Goal: Task Accomplishment & Management: Manage account settings

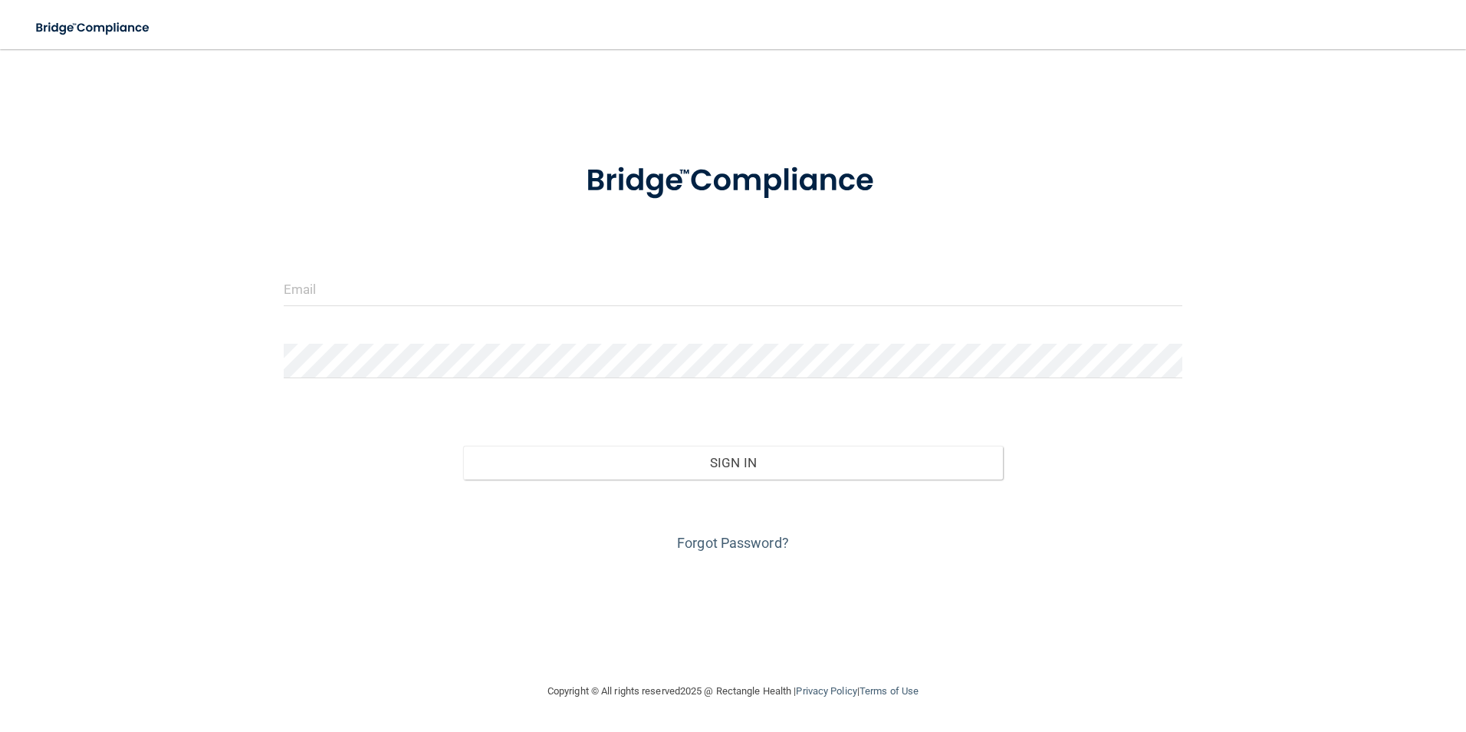
click at [402, 311] on div at bounding box center [733, 294] width 923 height 46
click at [409, 288] on input "email" at bounding box center [734, 288] width 900 height 35
type input "[EMAIL_ADDRESS][DOMAIN_NAME]"
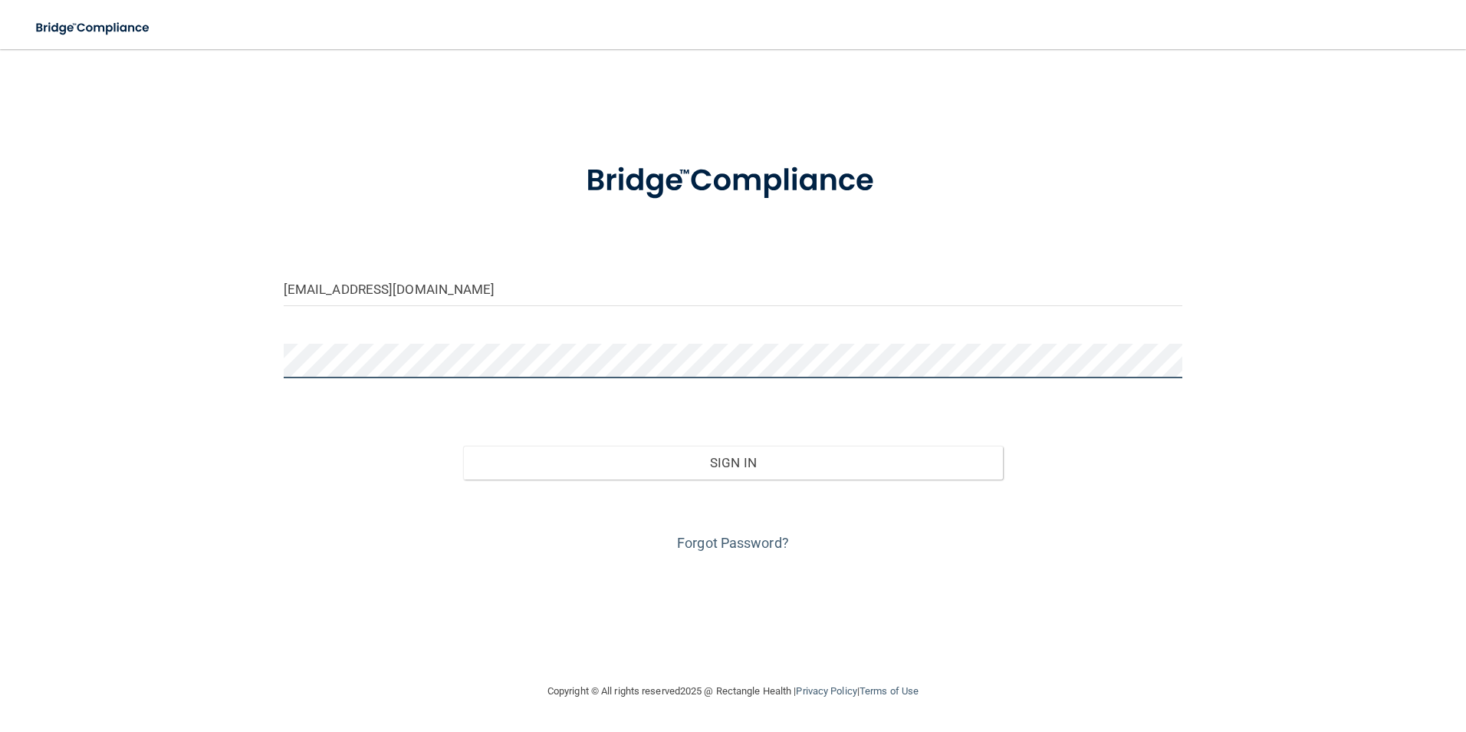
click at [463, 446] on button "Sign In" at bounding box center [733, 463] width 540 height 34
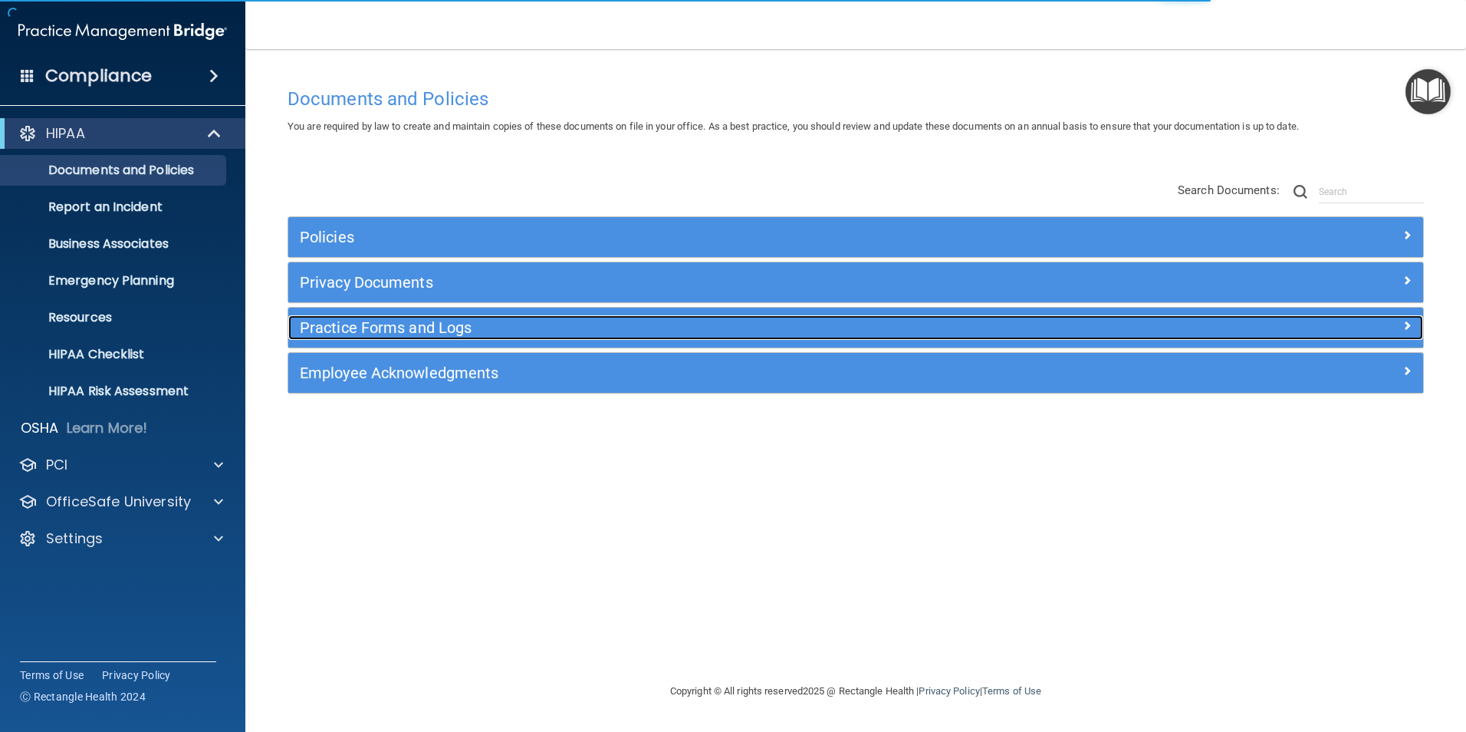
click at [314, 334] on h5 "Practice Forms and Logs" at bounding box center [714, 327] width 828 height 17
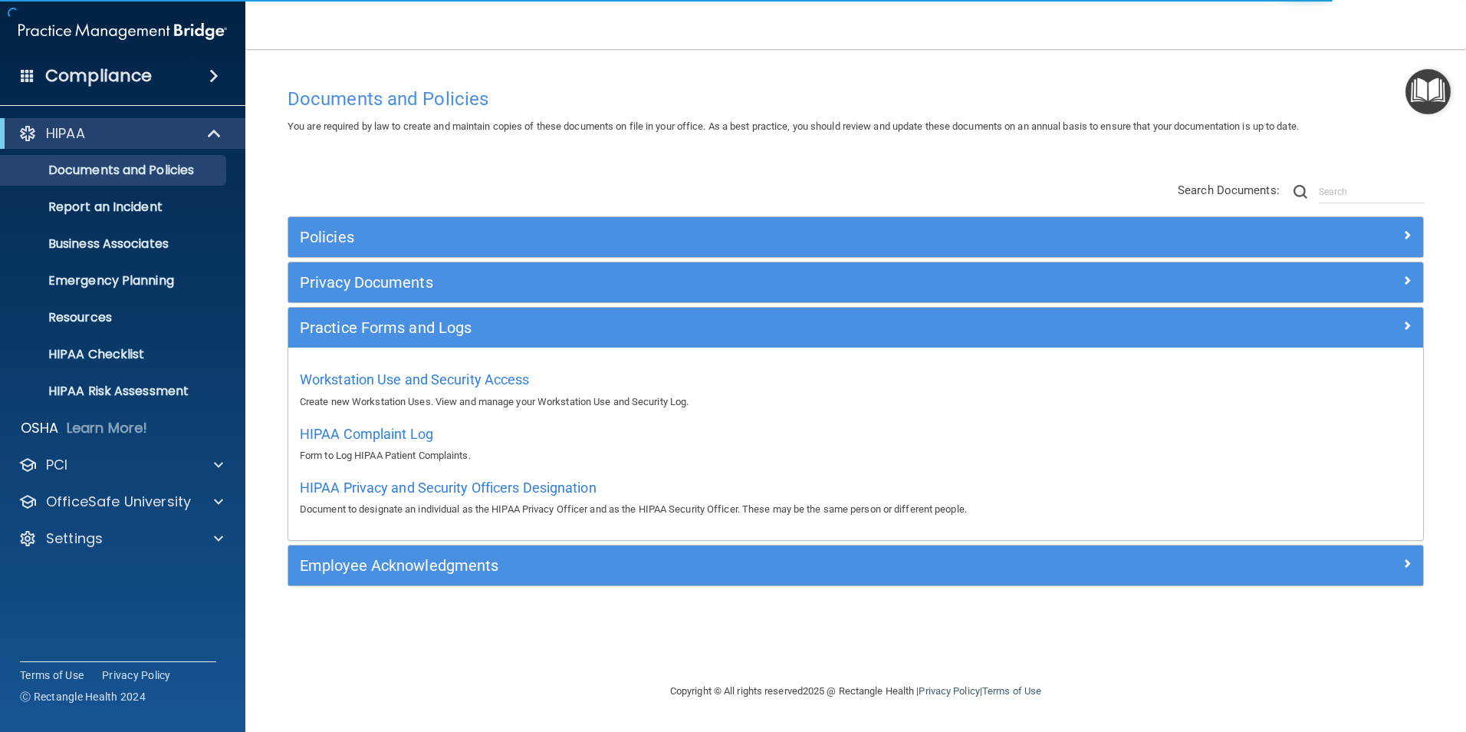
click at [93, 557] on div "HIPAA Documents and Policies Report an Incident Business Associates Emergency P…" at bounding box center [123, 339] width 246 height 454
click at [87, 544] on p "Settings" at bounding box center [74, 538] width 57 height 18
click at [77, 617] on p "My Users" at bounding box center [114, 611] width 209 height 15
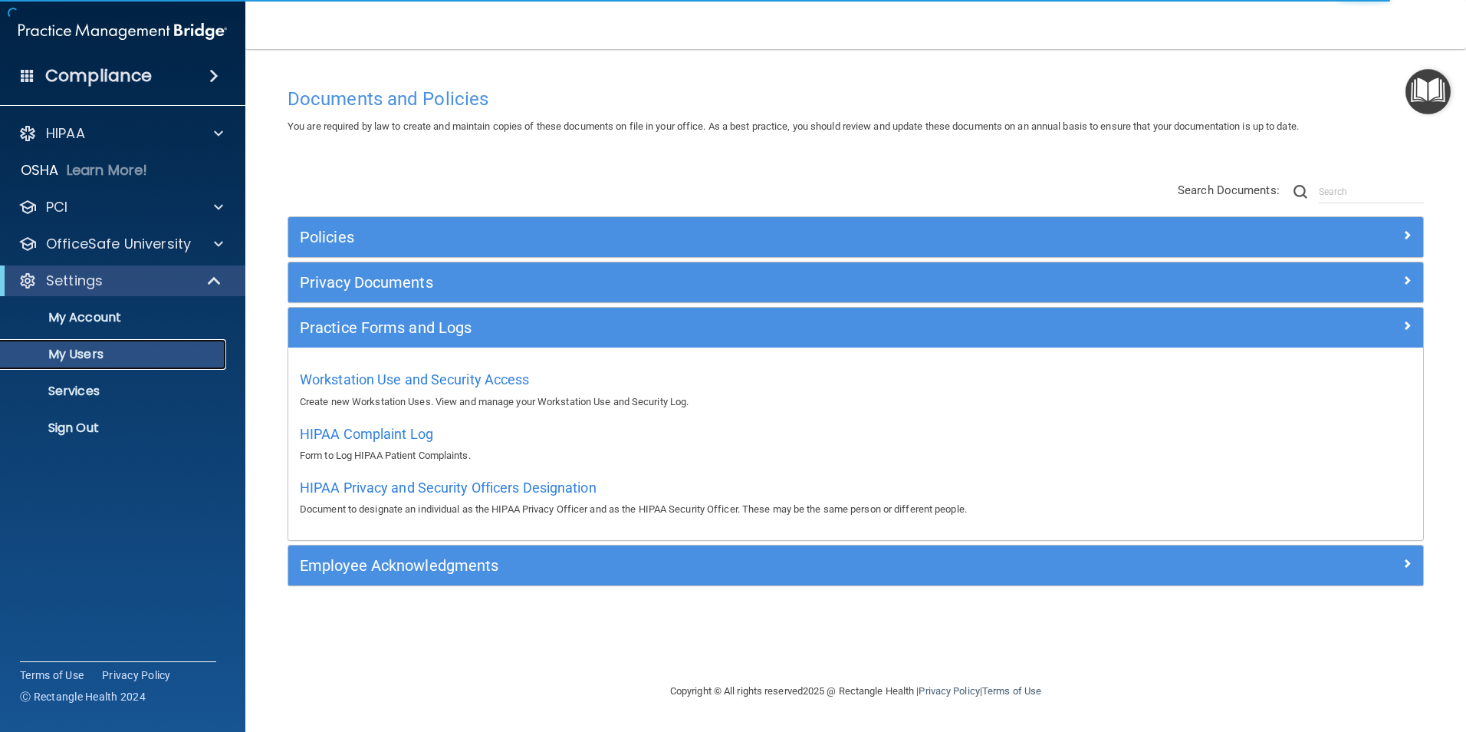
select select "20"
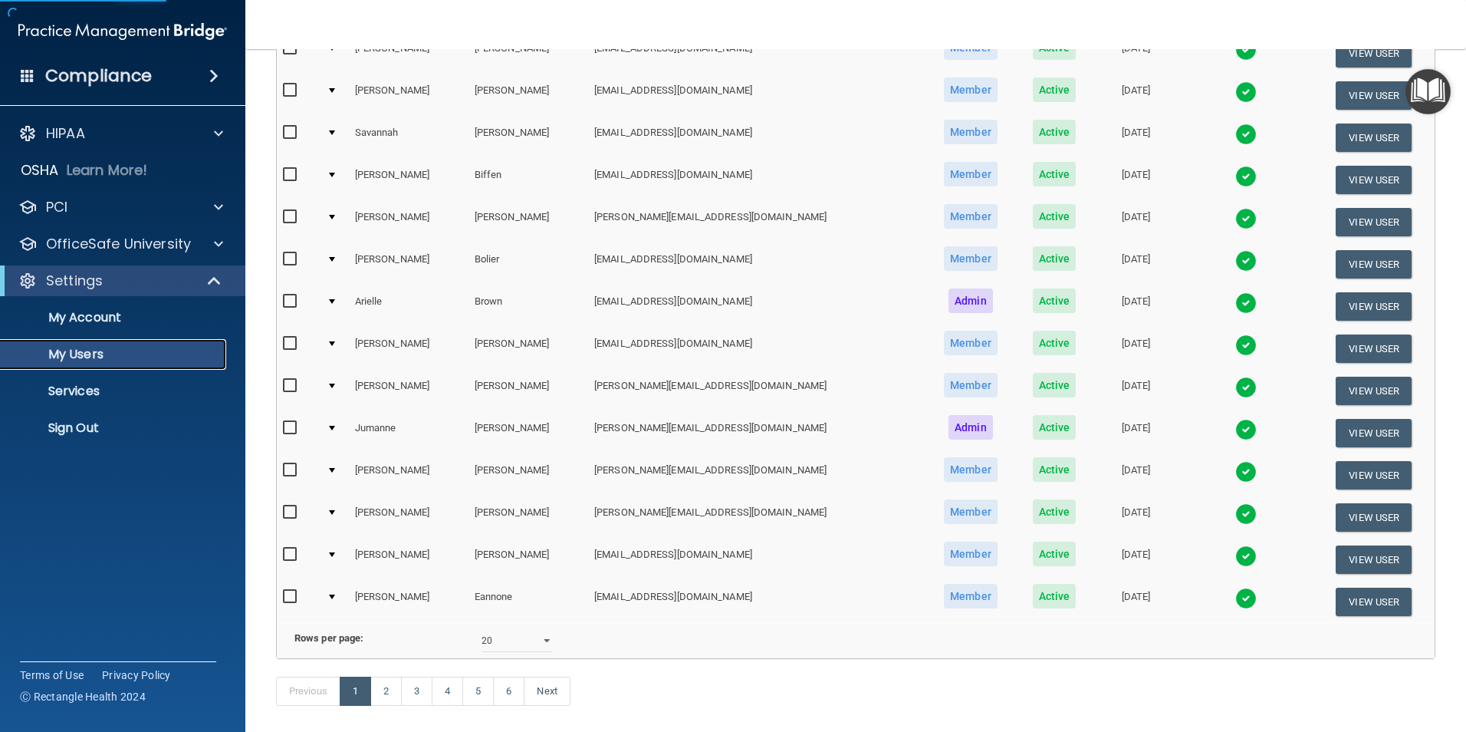
scroll to position [460, 0]
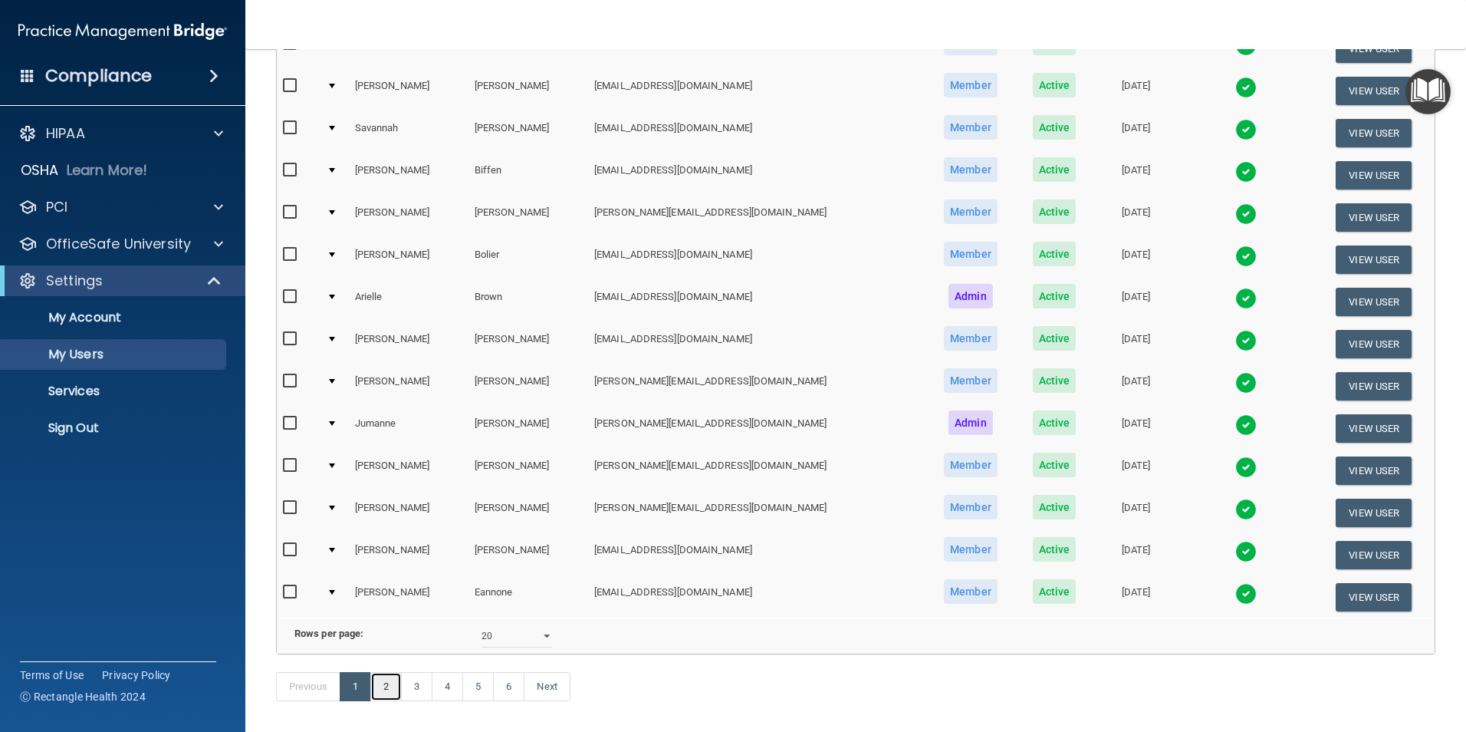
click at [390, 701] on link "2" at bounding box center [385, 686] width 31 height 29
select select "20"
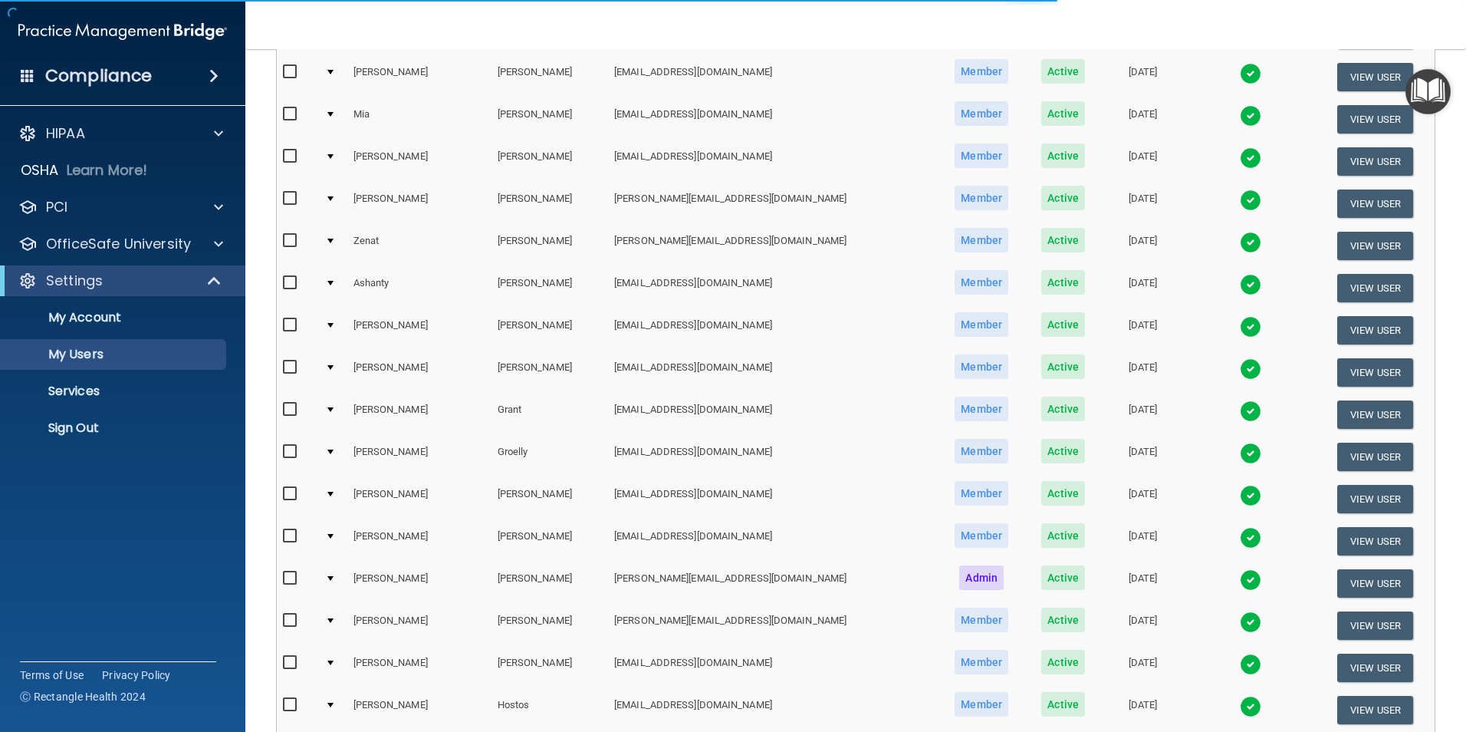
scroll to position [461, 0]
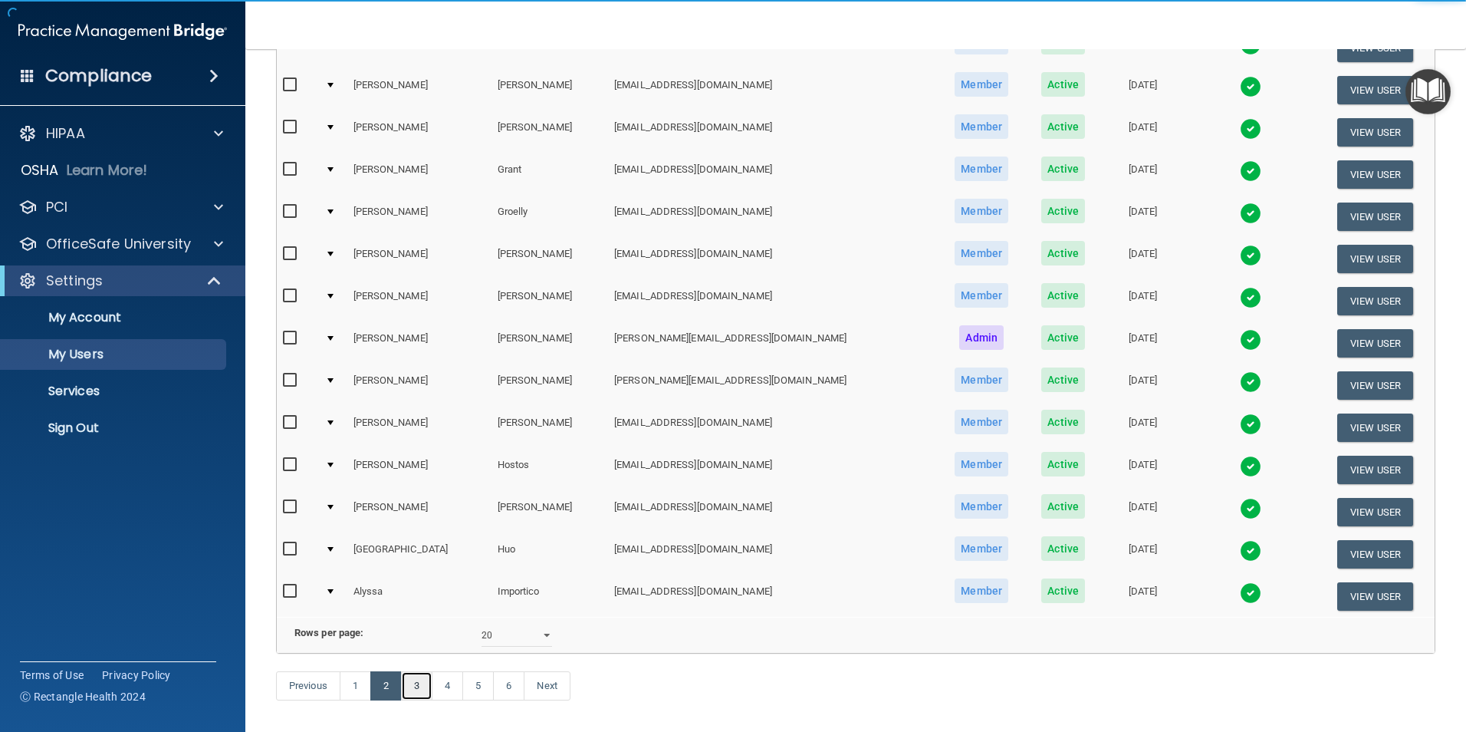
click at [421, 700] on link "3" at bounding box center [416, 685] width 31 height 29
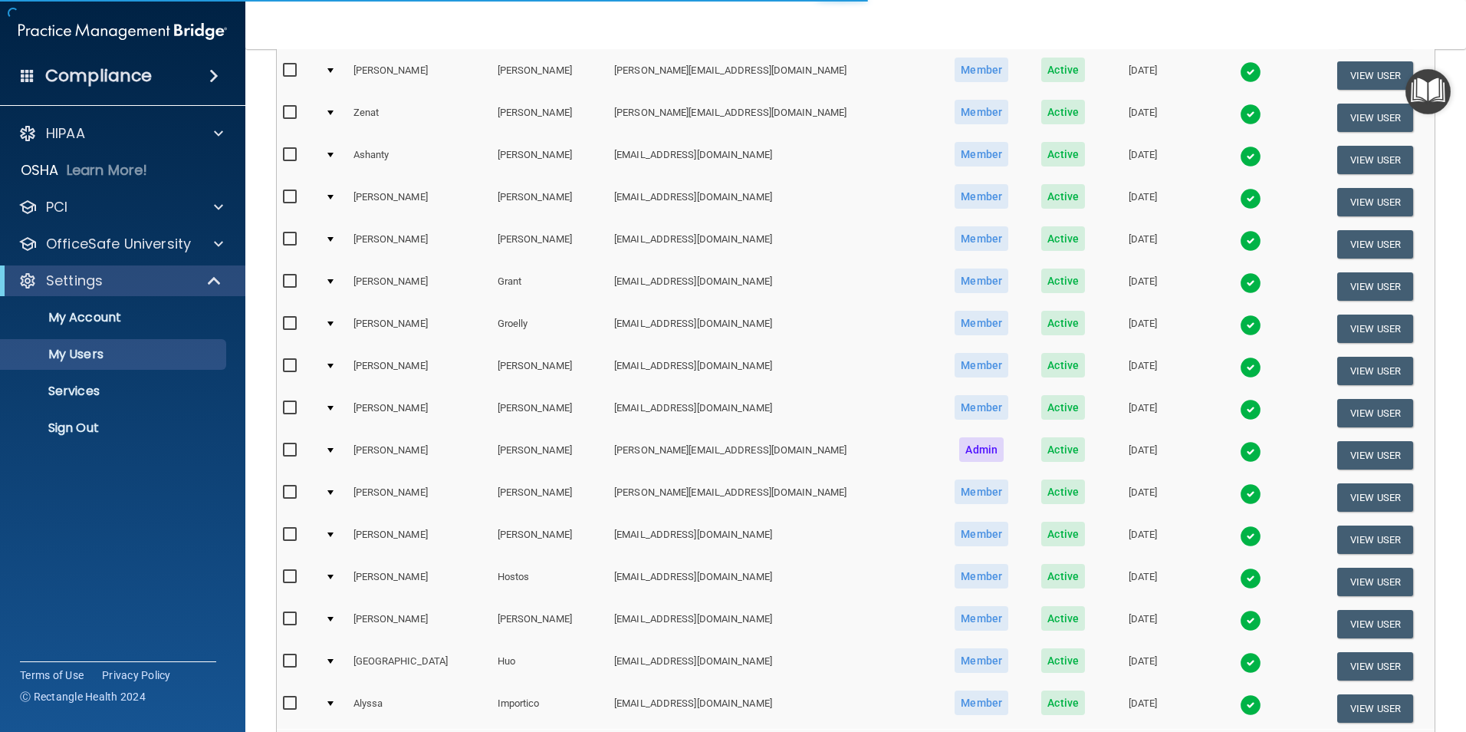
scroll to position [77, 0]
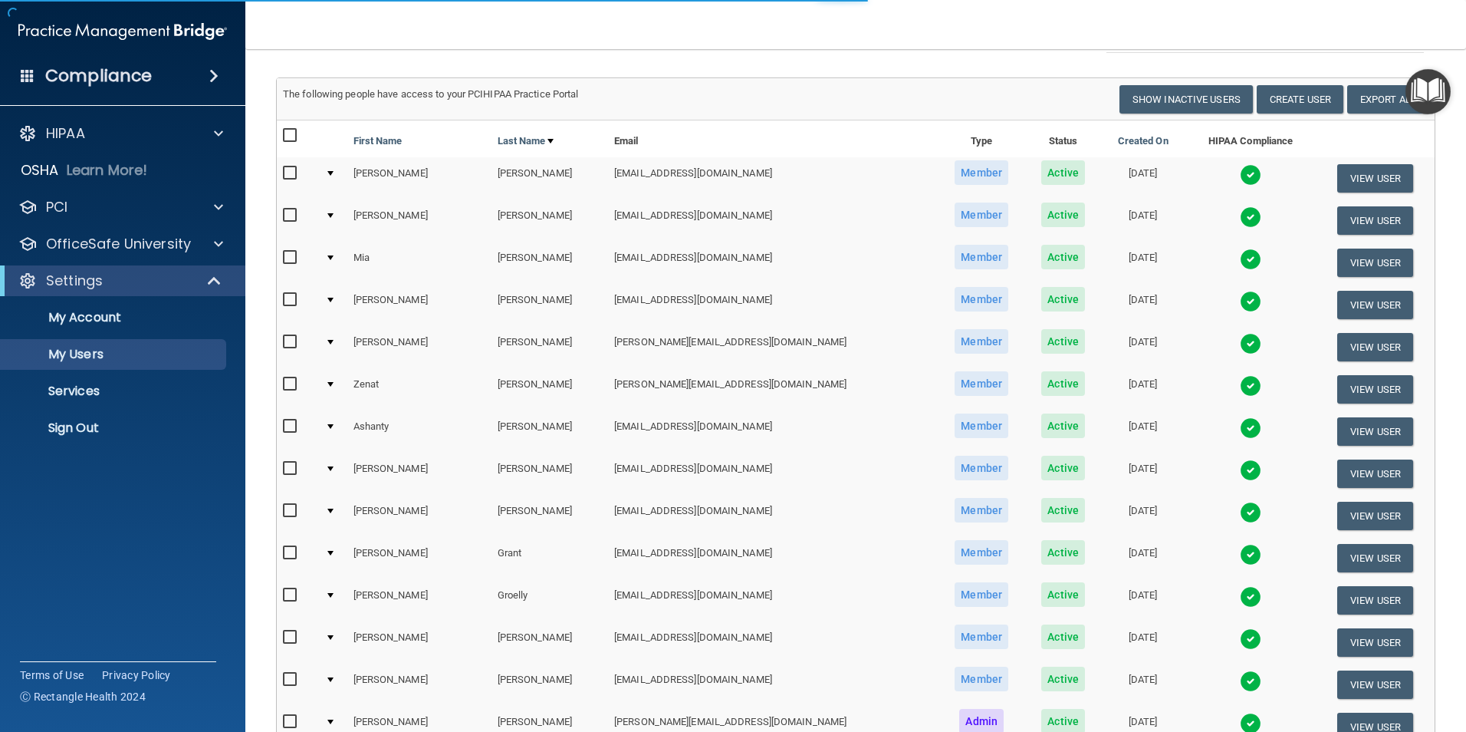
select select "20"
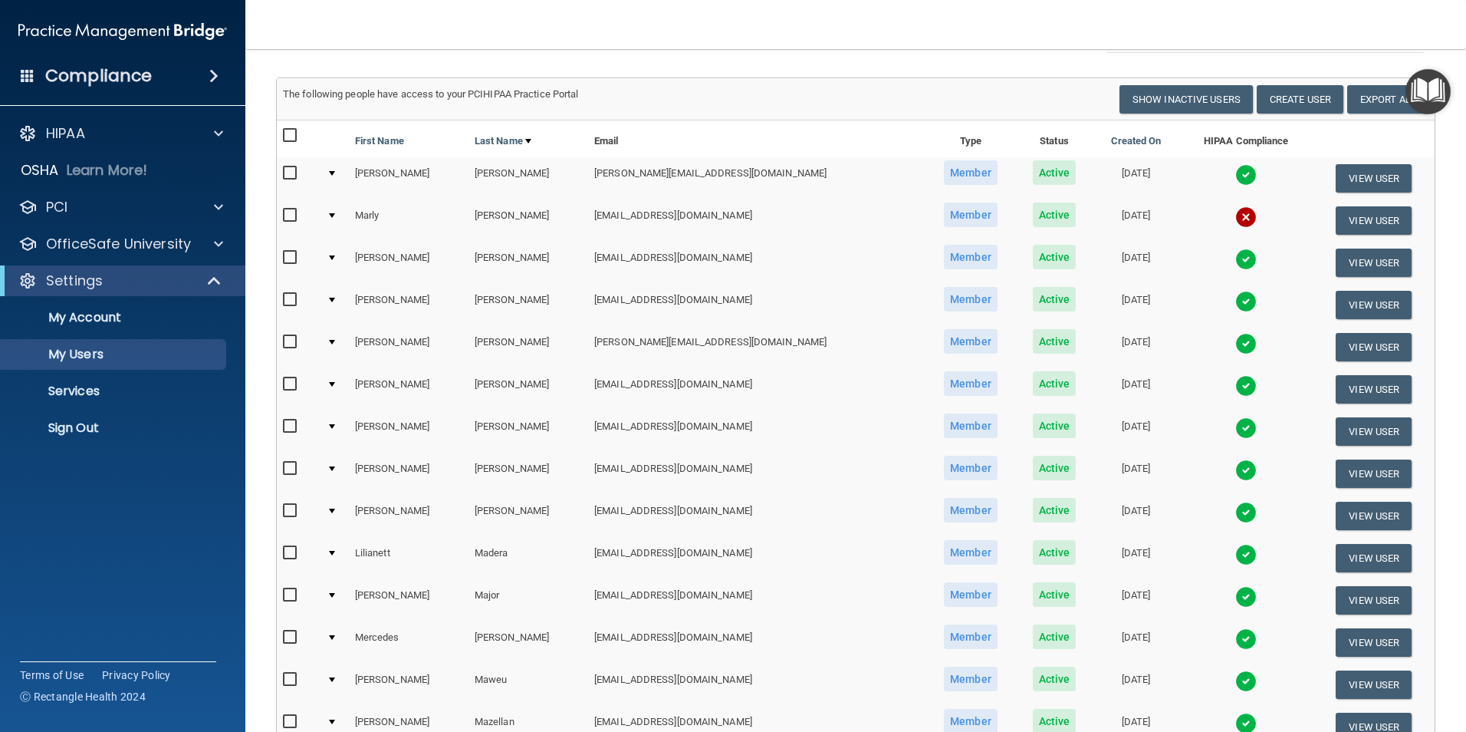
click at [284, 211] on td at bounding box center [299, 220] width 44 height 42
click at [290, 214] on input "checkbox" at bounding box center [292, 215] width 18 height 12
checkbox input "true"
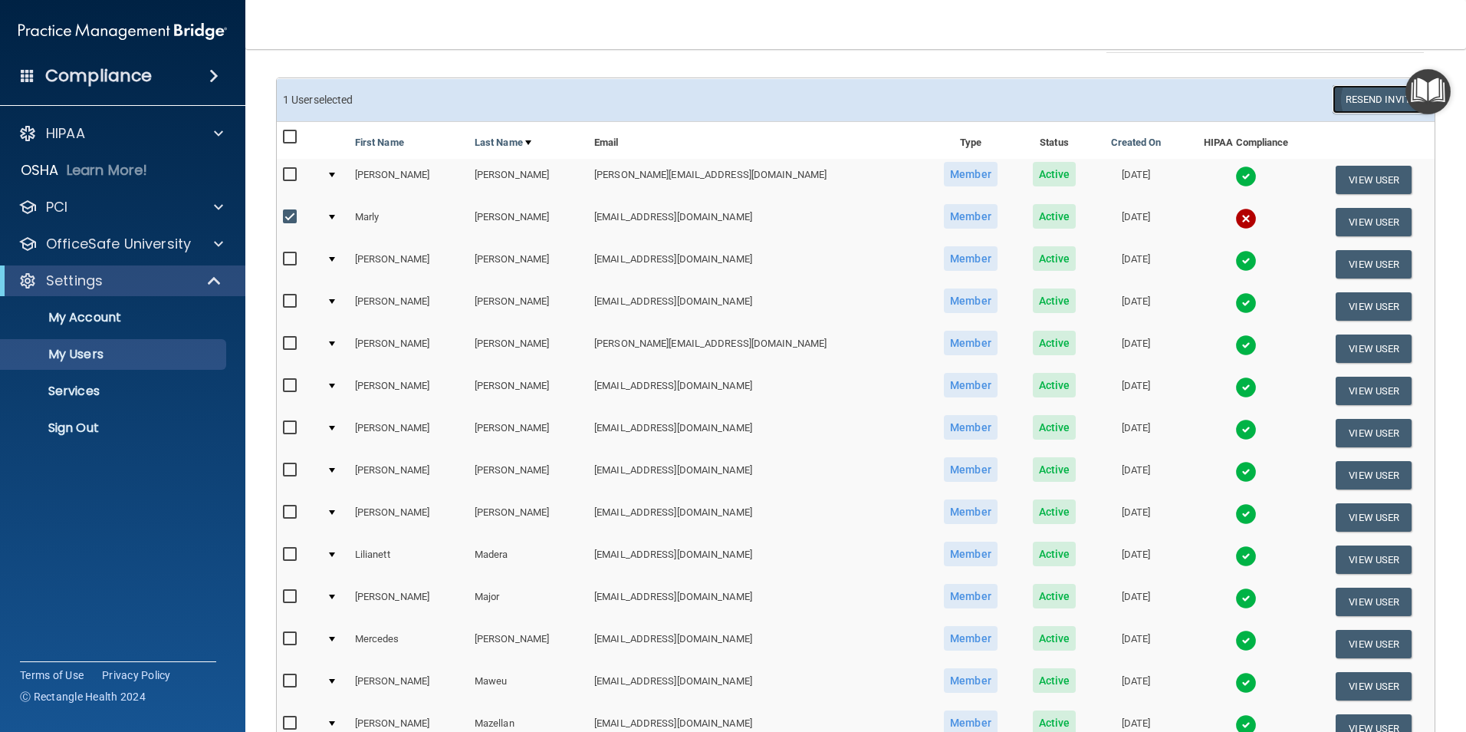
click at [1350, 113] on button "Resend Invite" at bounding box center [1381, 99] width 96 height 28
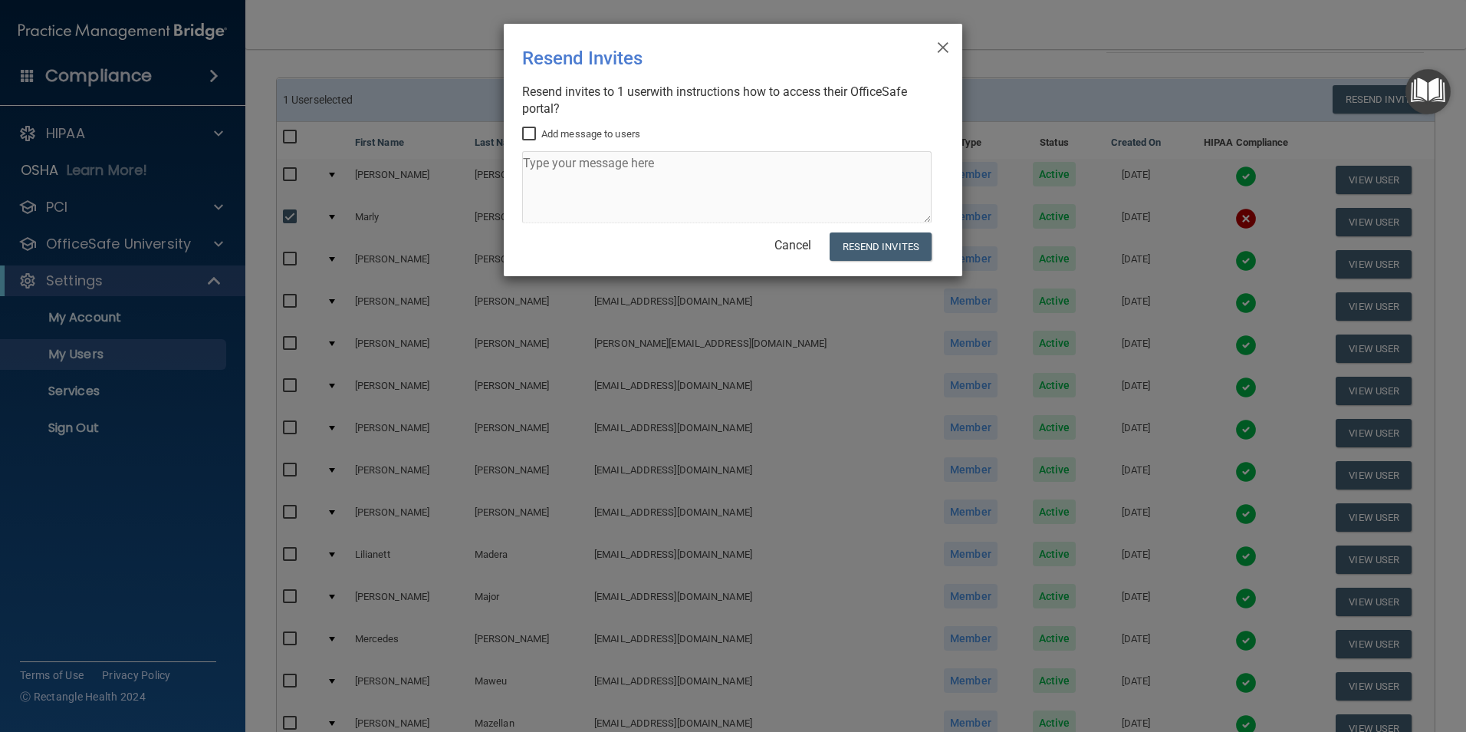
click at [906, 231] on div "× Close Resend Invites There was an error while sending the invitations ... Res…" at bounding box center [733, 150] width 459 height 252
click at [903, 242] on button "Resend Invites" at bounding box center [881, 246] width 102 height 28
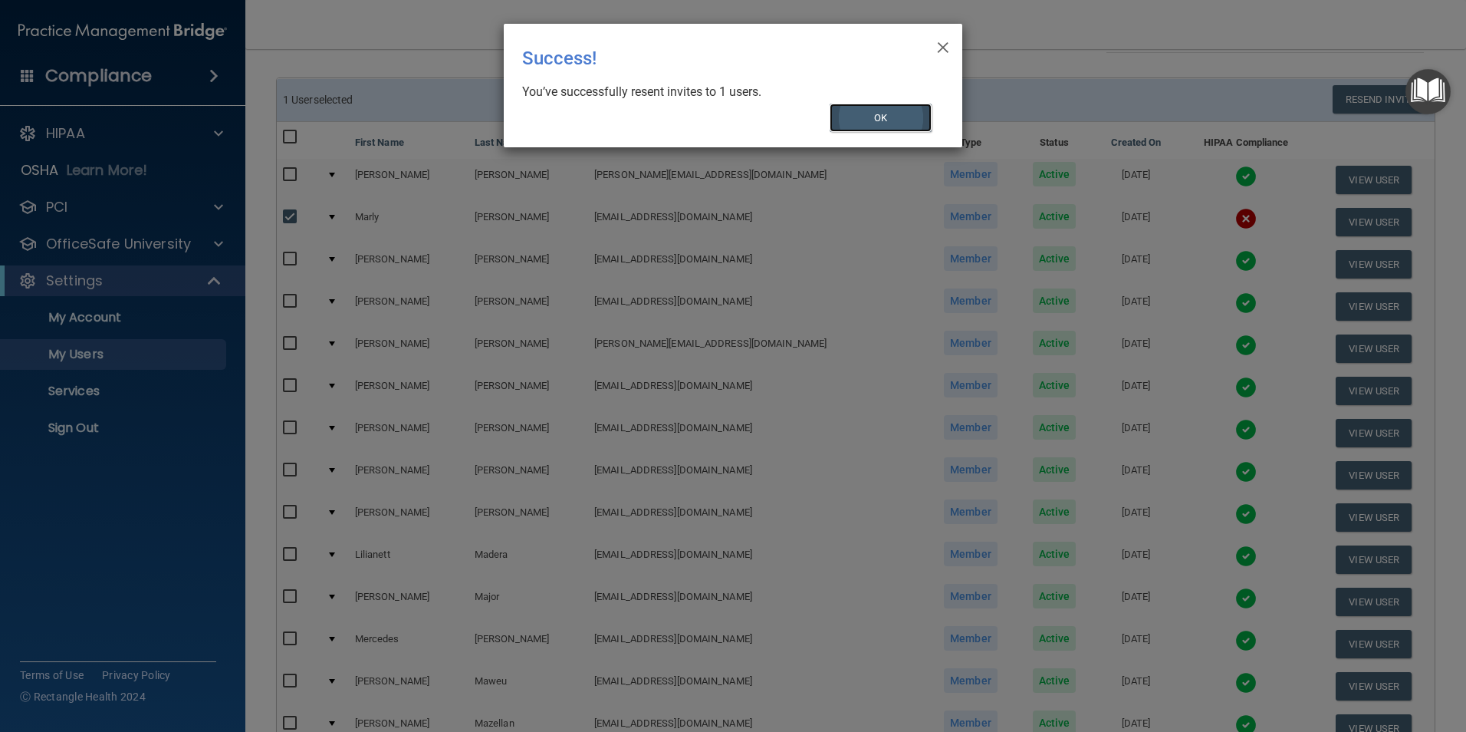
click at [900, 114] on button "OK" at bounding box center [881, 118] width 103 height 28
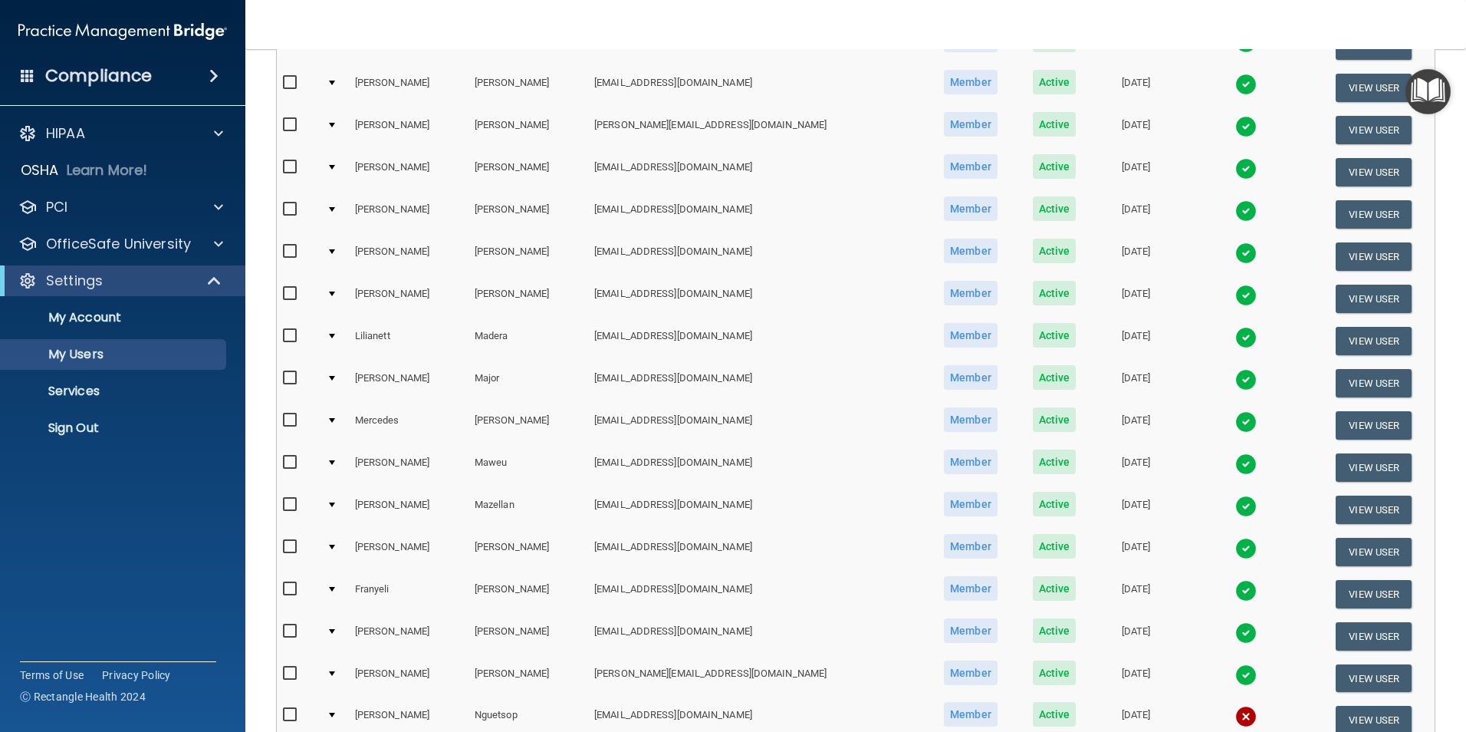
scroll to position [538, 0]
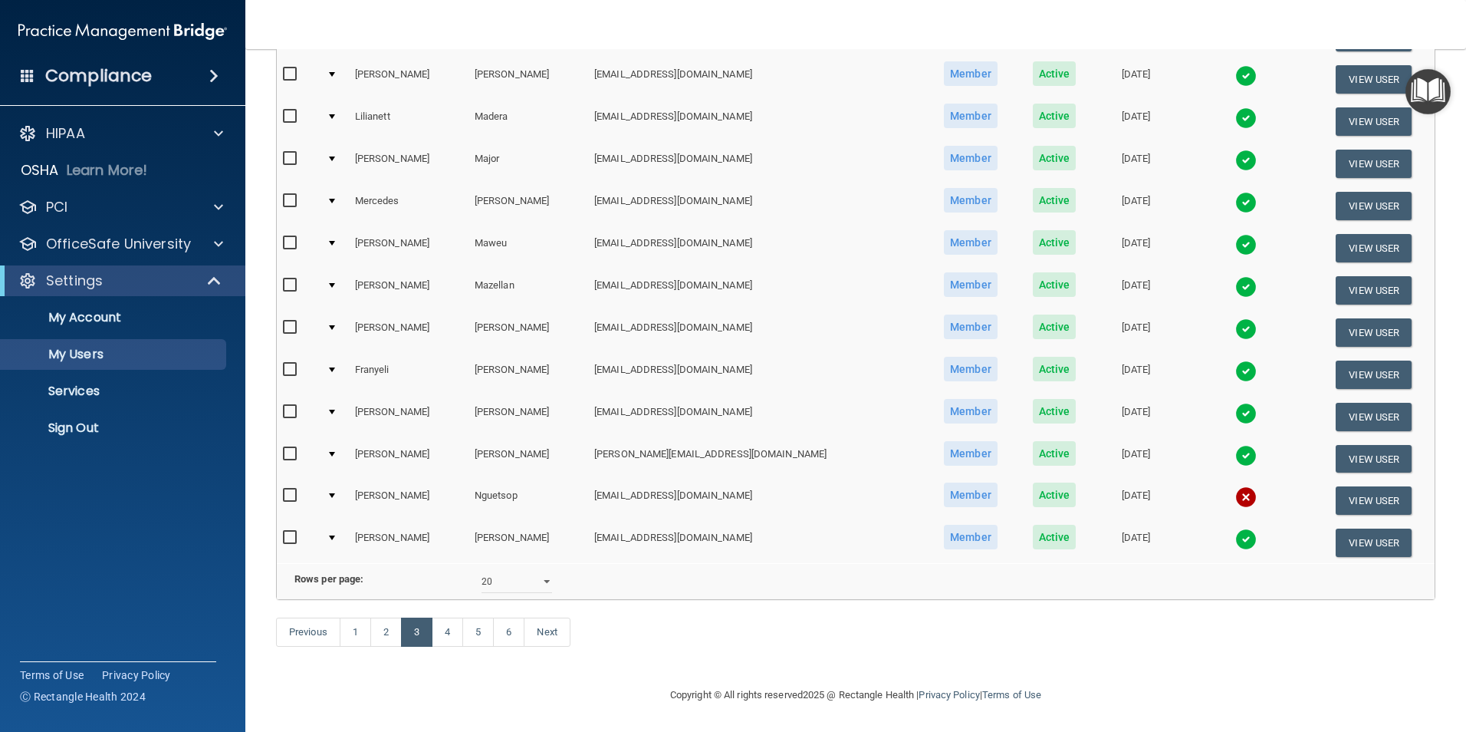
click at [335, 493] on div at bounding box center [332, 495] width 6 height 5
click at [335, 479] on td at bounding box center [335, 500] width 28 height 42
click at [335, 493] on div at bounding box center [332, 495] width 6 height 5
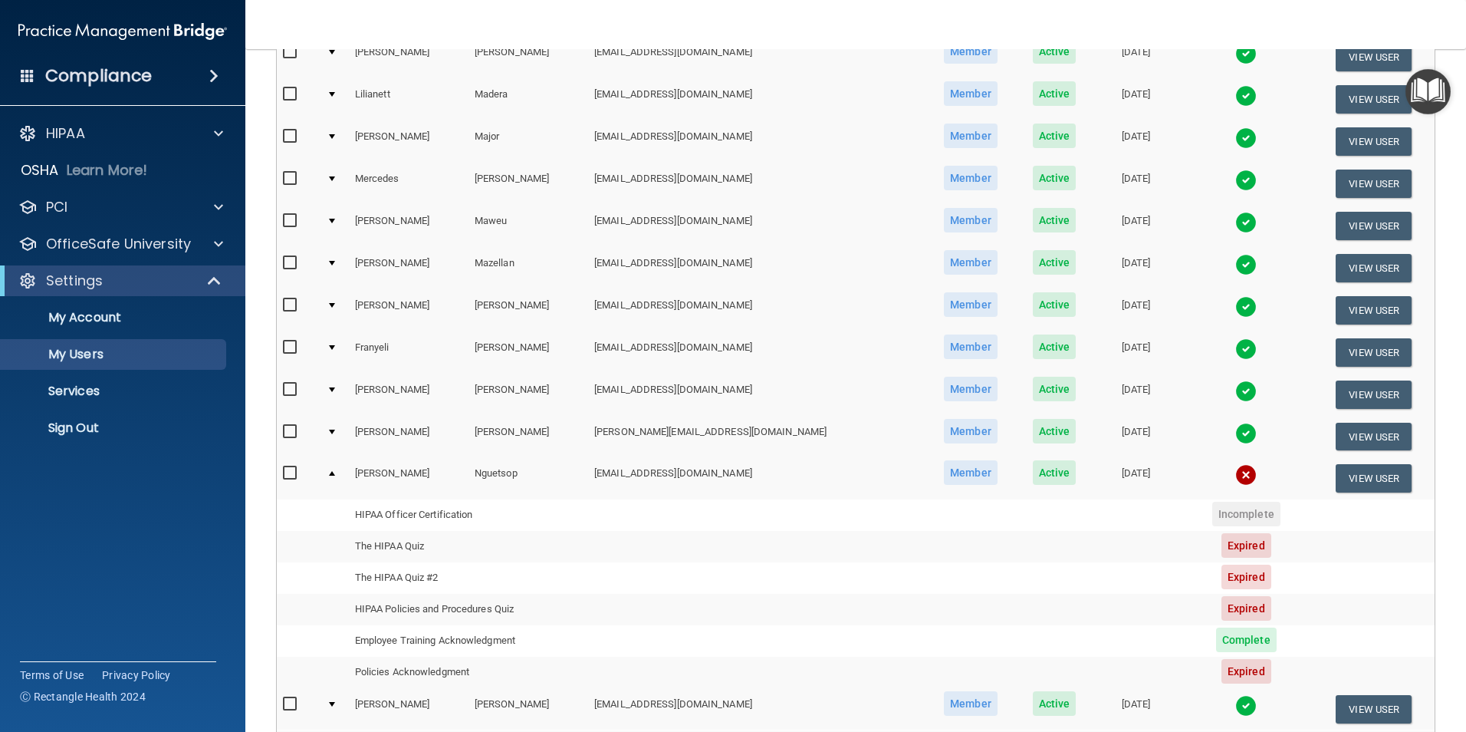
click at [291, 469] on input "checkbox" at bounding box center [292, 473] width 18 height 12
checkbox input "true"
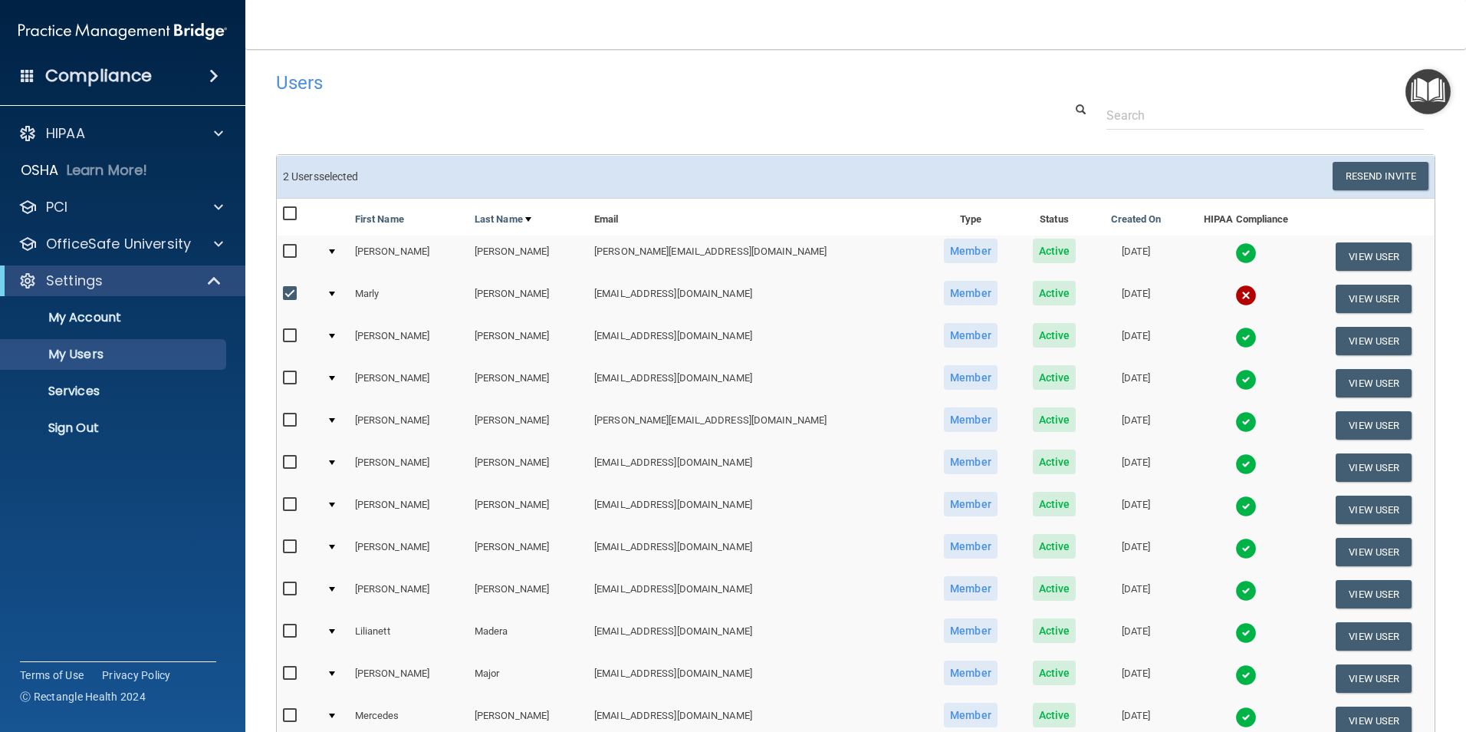
scroll to position [0, 0]
click at [1338, 175] on button "Resend Invite" at bounding box center [1381, 177] width 96 height 28
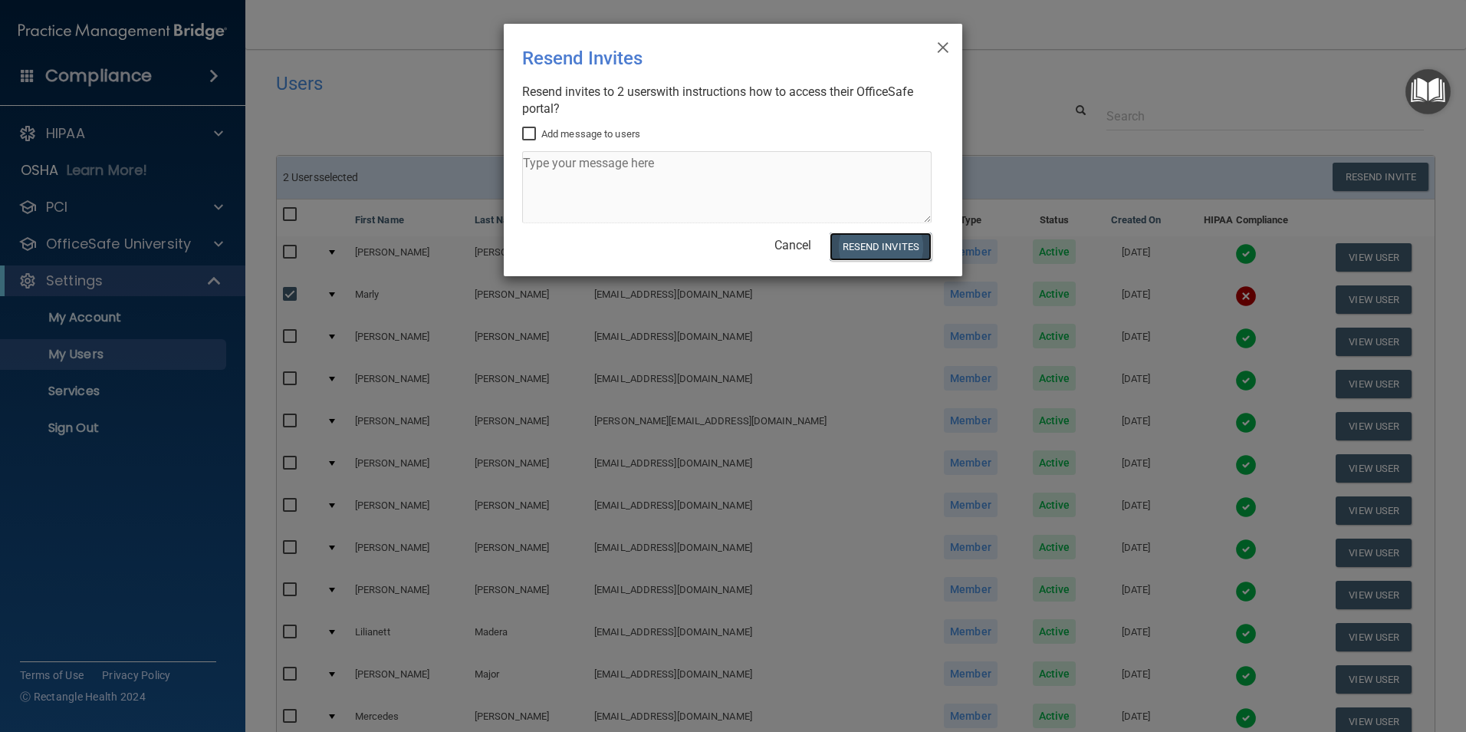
click at [899, 251] on button "Resend Invites" at bounding box center [881, 246] width 102 height 28
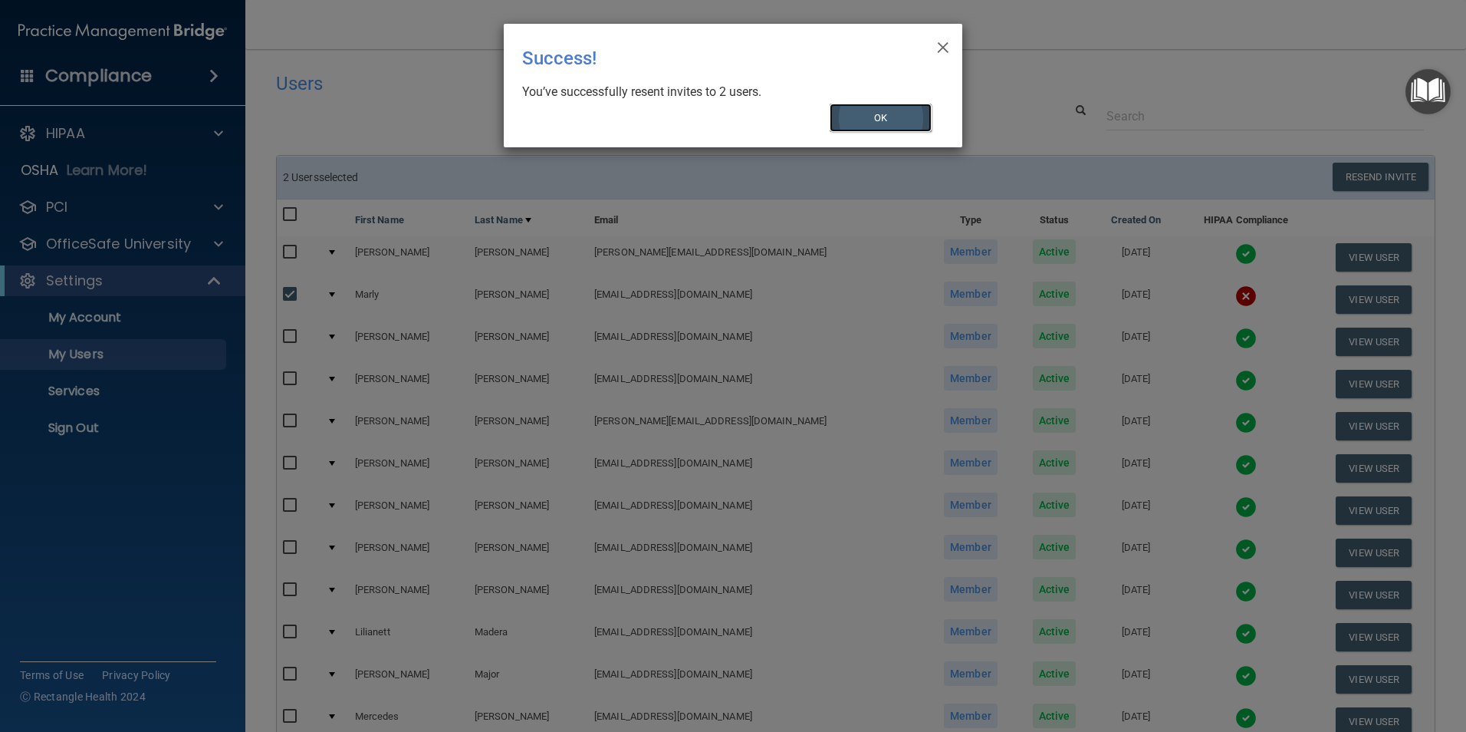
click at [879, 120] on button "OK" at bounding box center [881, 118] width 103 height 28
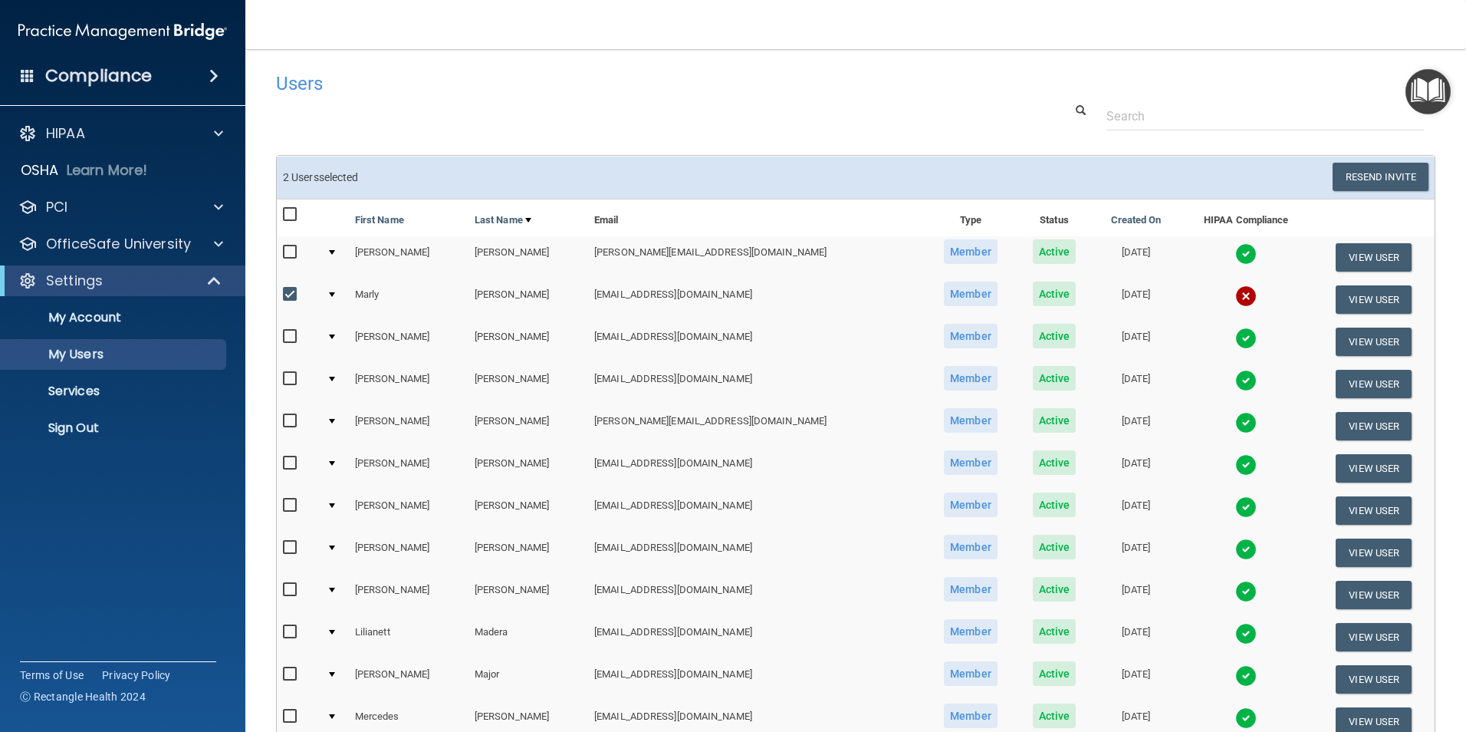
click at [293, 301] on label at bounding box center [292, 294] width 19 height 18
click at [293, 301] on input "checkbox" at bounding box center [292, 294] width 18 height 12
checkbox input "false"
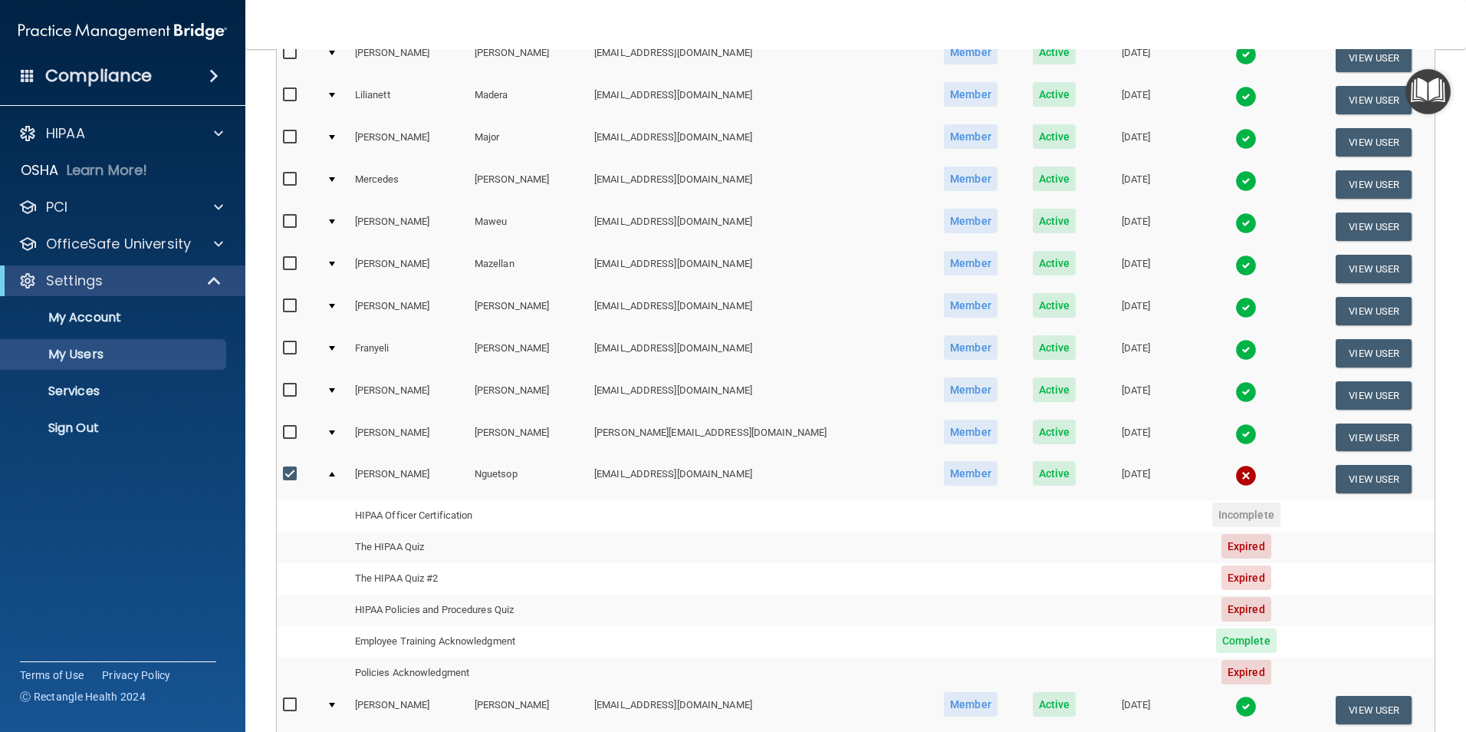
click at [292, 475] on input "checkbox" at bounding box center [292, 474] width 18 height 12
checkbox input "false"
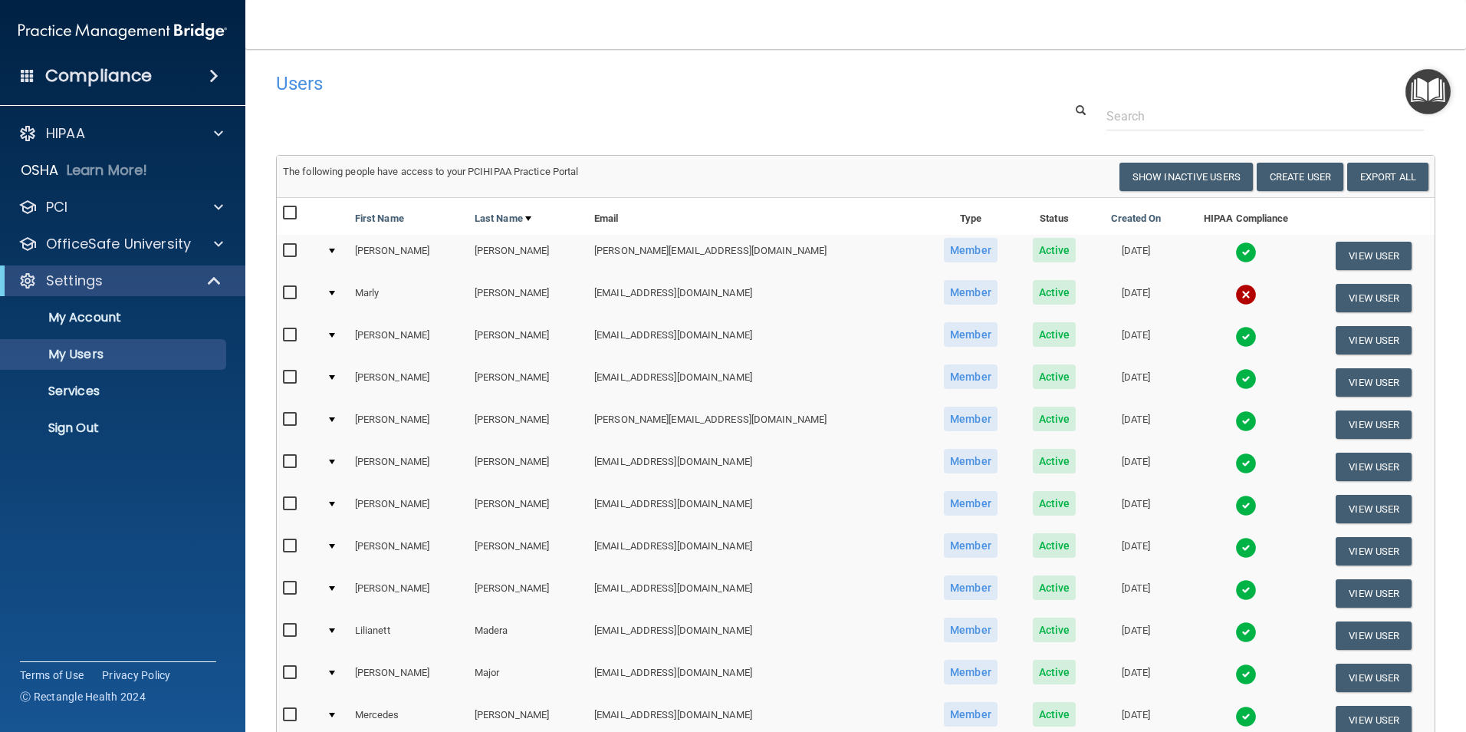
click at [335, 294] on div at bounding box center [332, 293] width 6 height 5
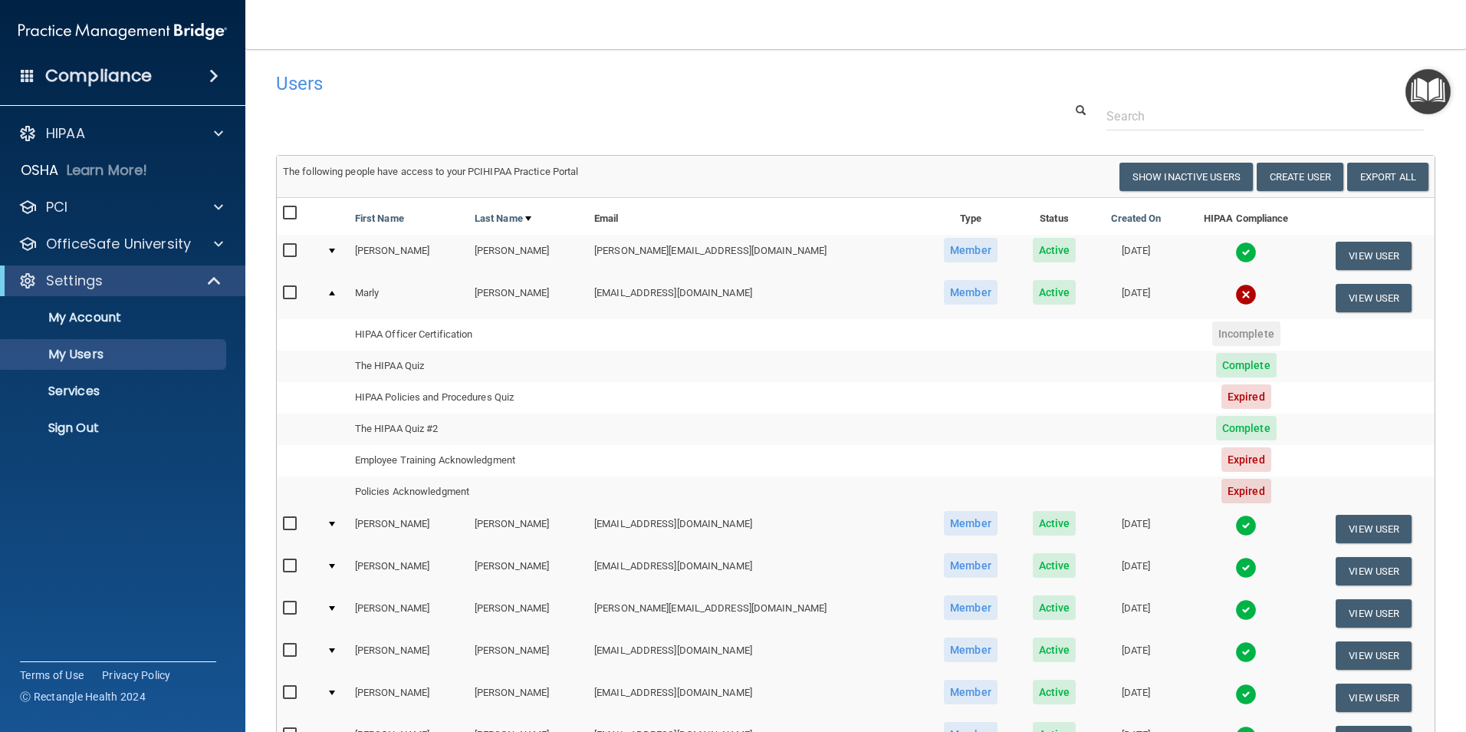
scroll to position [690, 0]
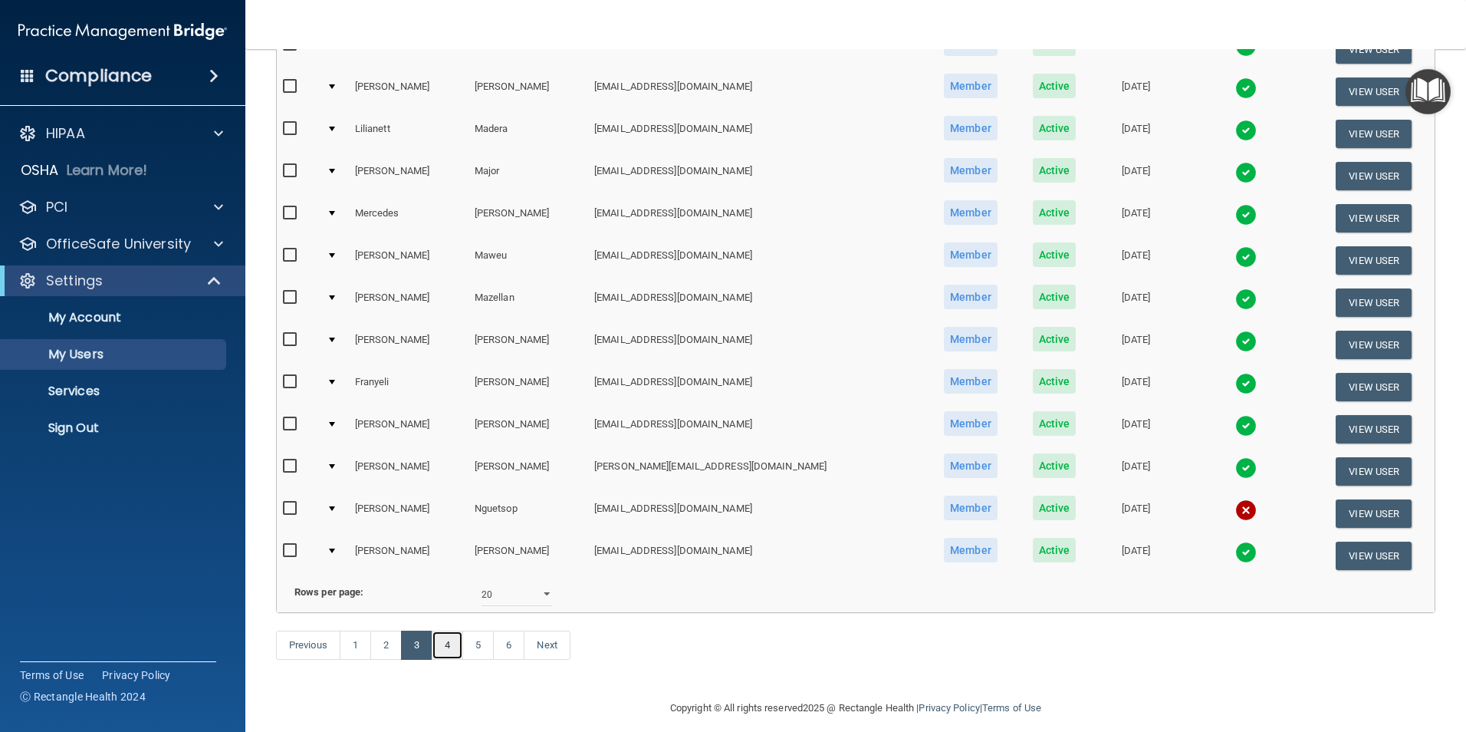
click at [439, 660] on link "4" at bounding box center [447, 644] width 31 height 29
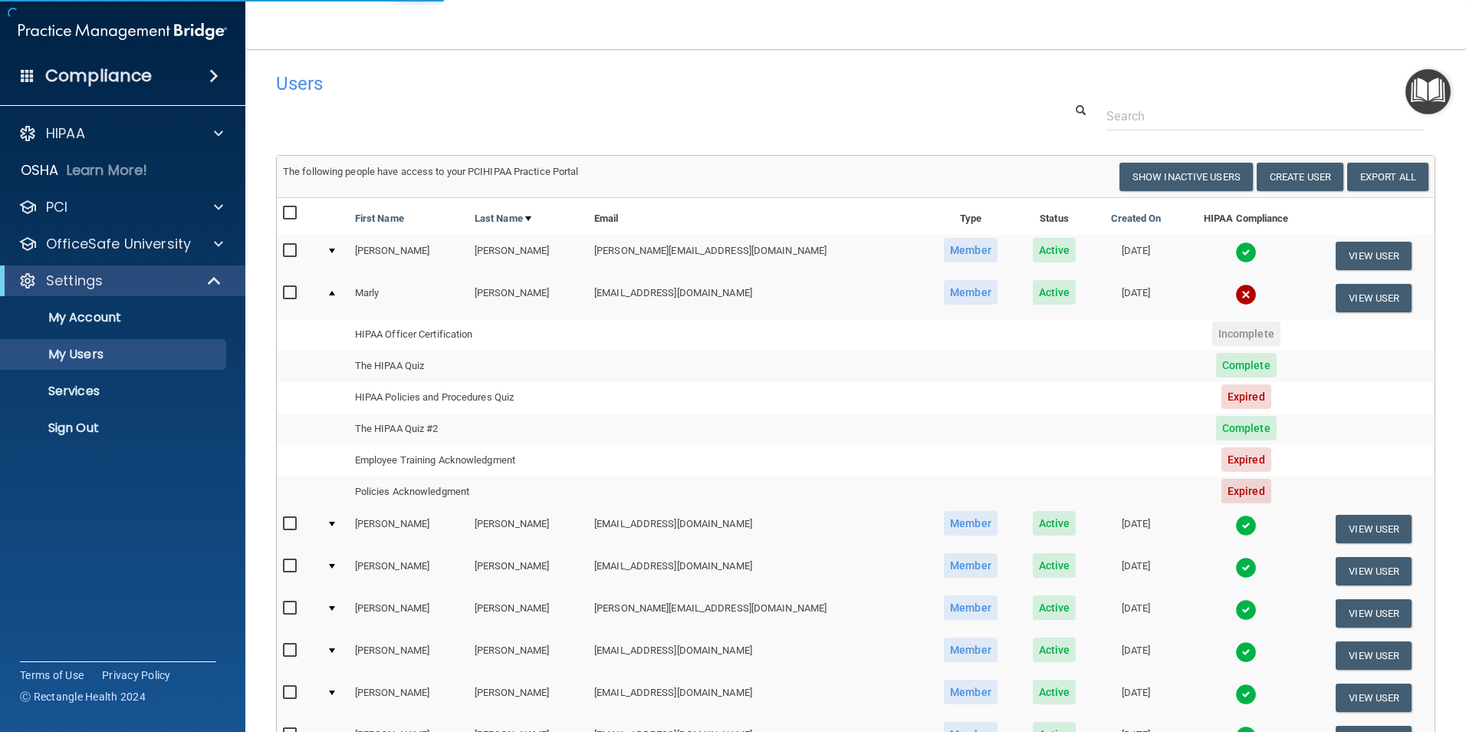
select select "20"
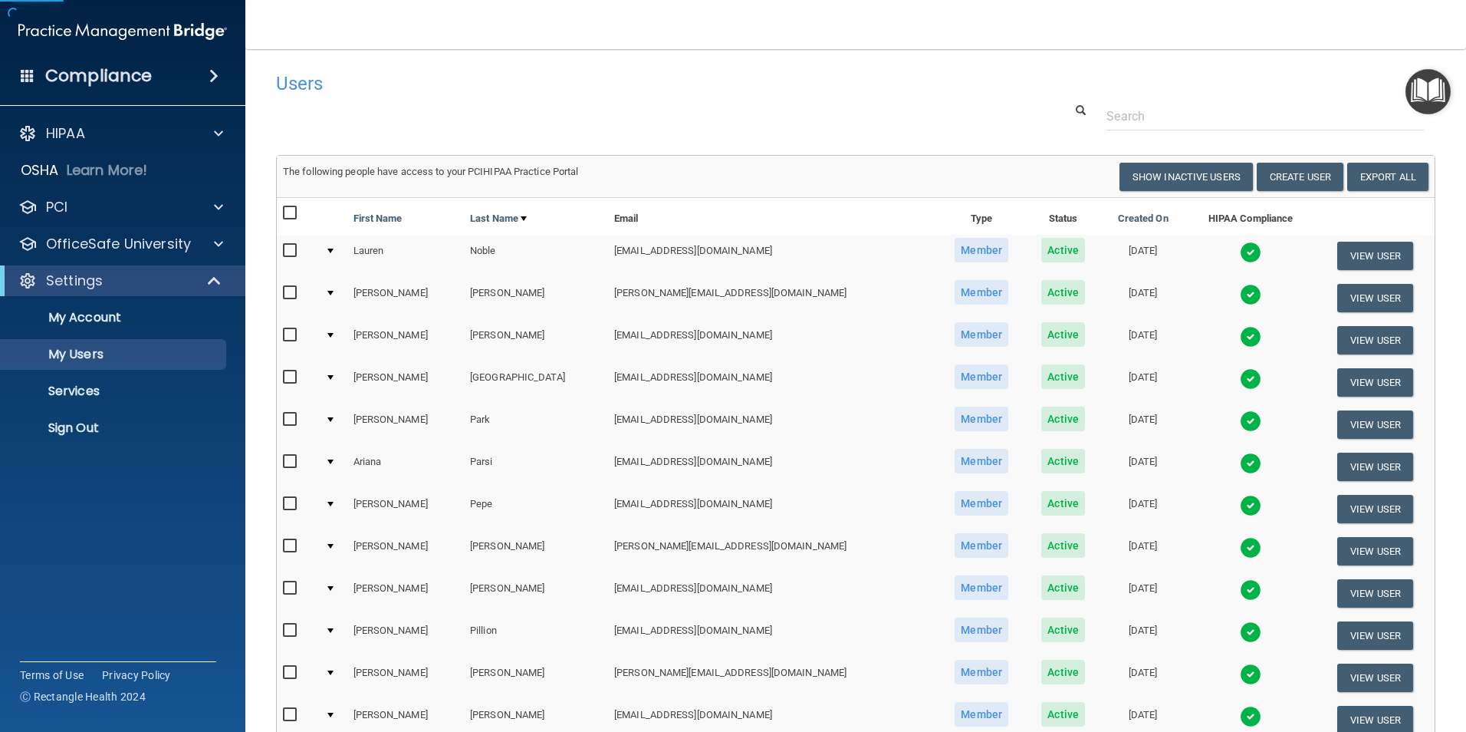
scroll to position [538, 0]
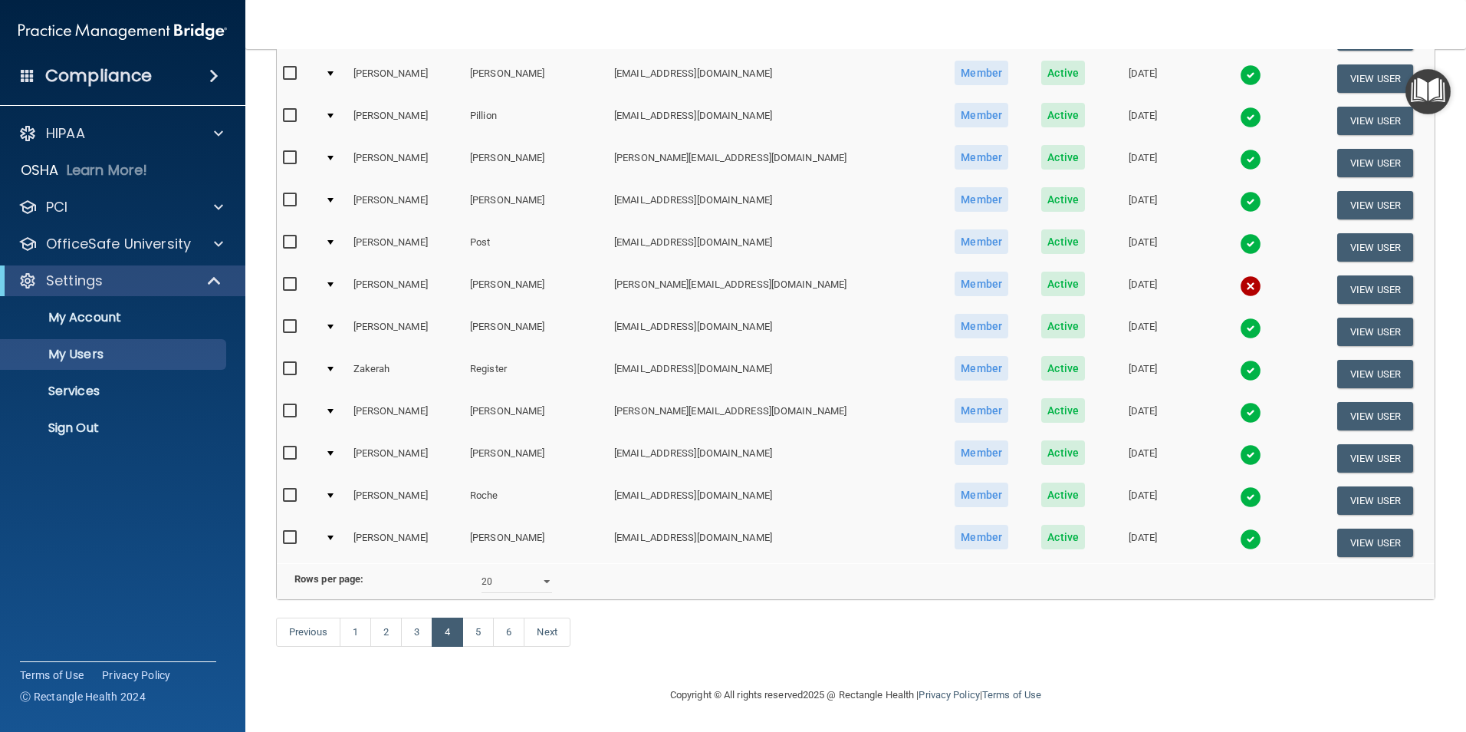
click at [291, 278] on input "checkbox" at bounding box center [292, 284] width 18 height 12
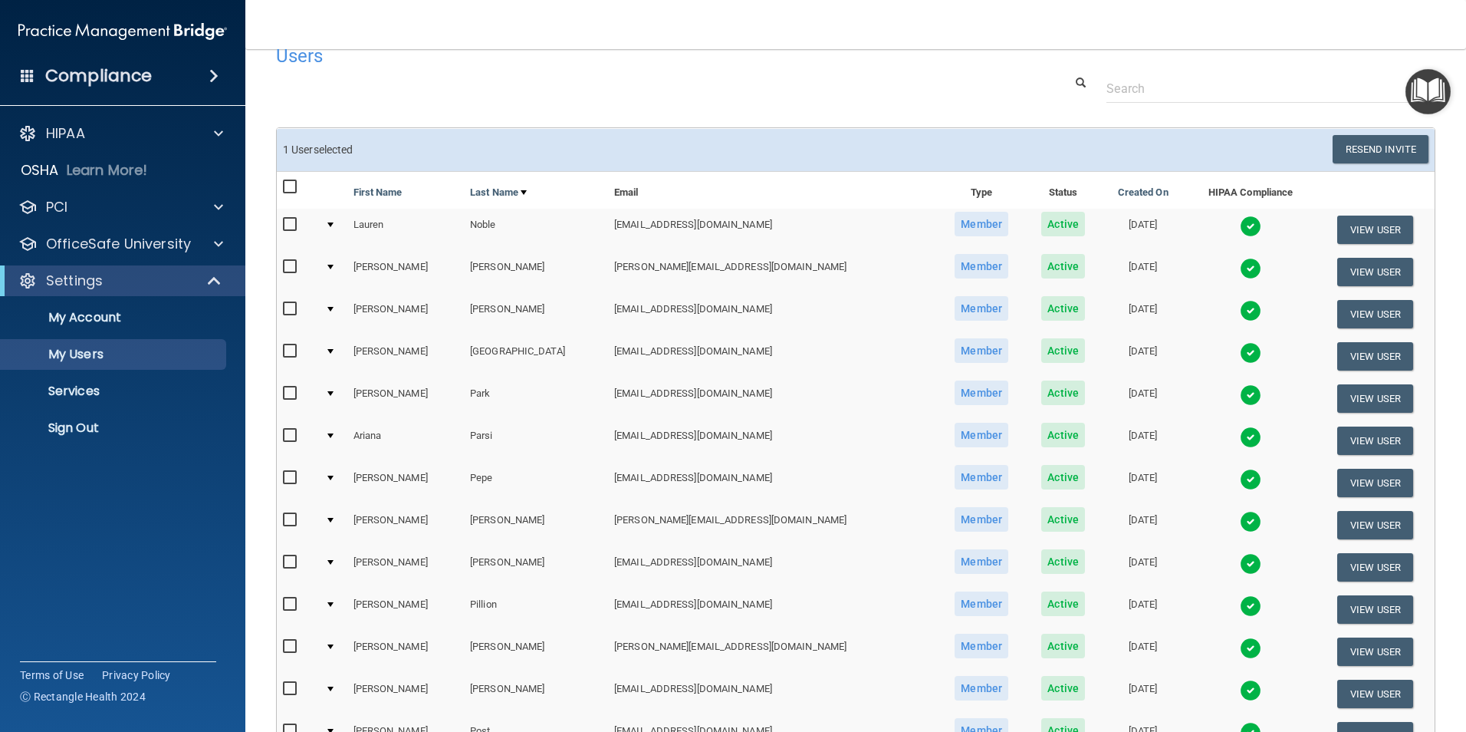
scroll to position [0, 0]
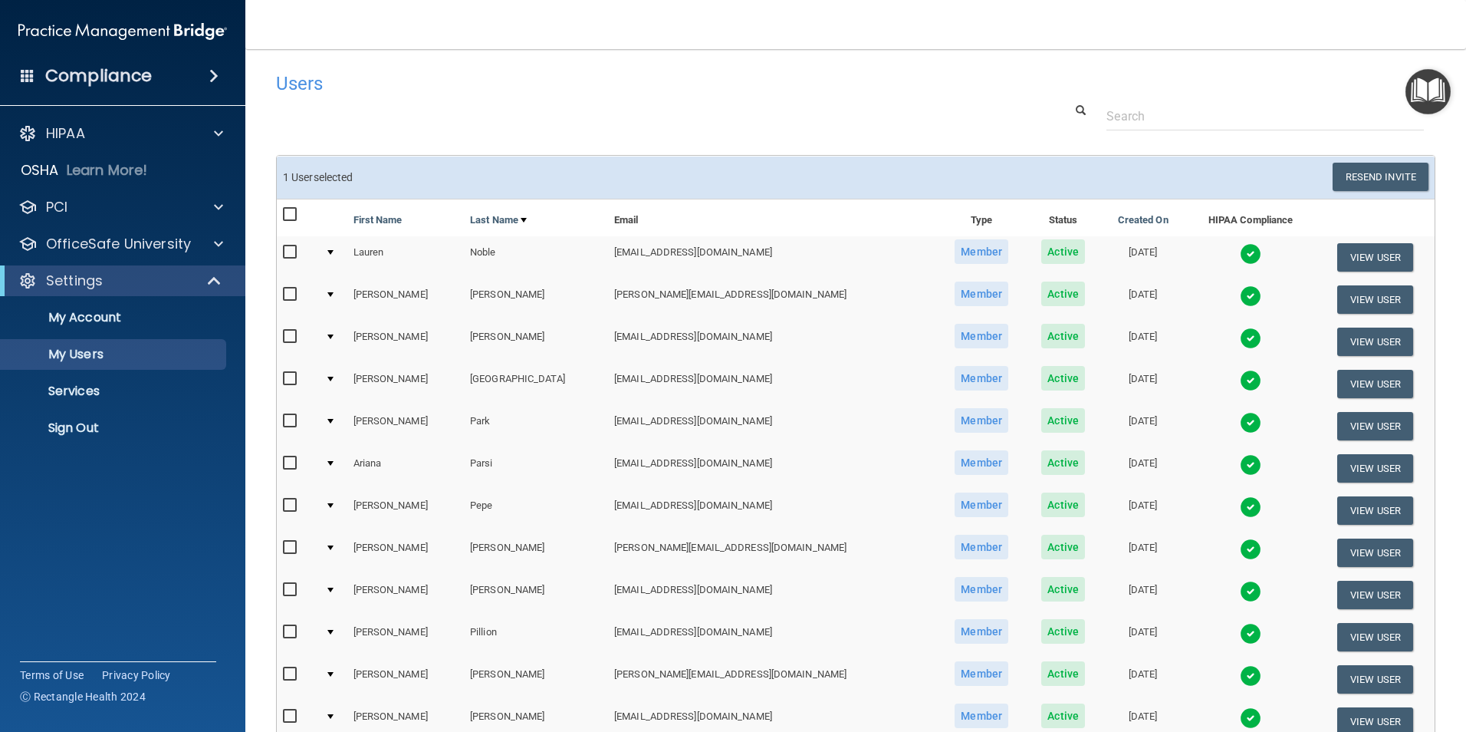
click at [1346, 160] on td "1 User selected Resend Invite Export All Create User Show Inactive Users" at bounding box center [856, 177] width 1158 height 42
click at [1339, 169] on button "Resend Invite" at bounding box center [1381, 177] width 96 height 28
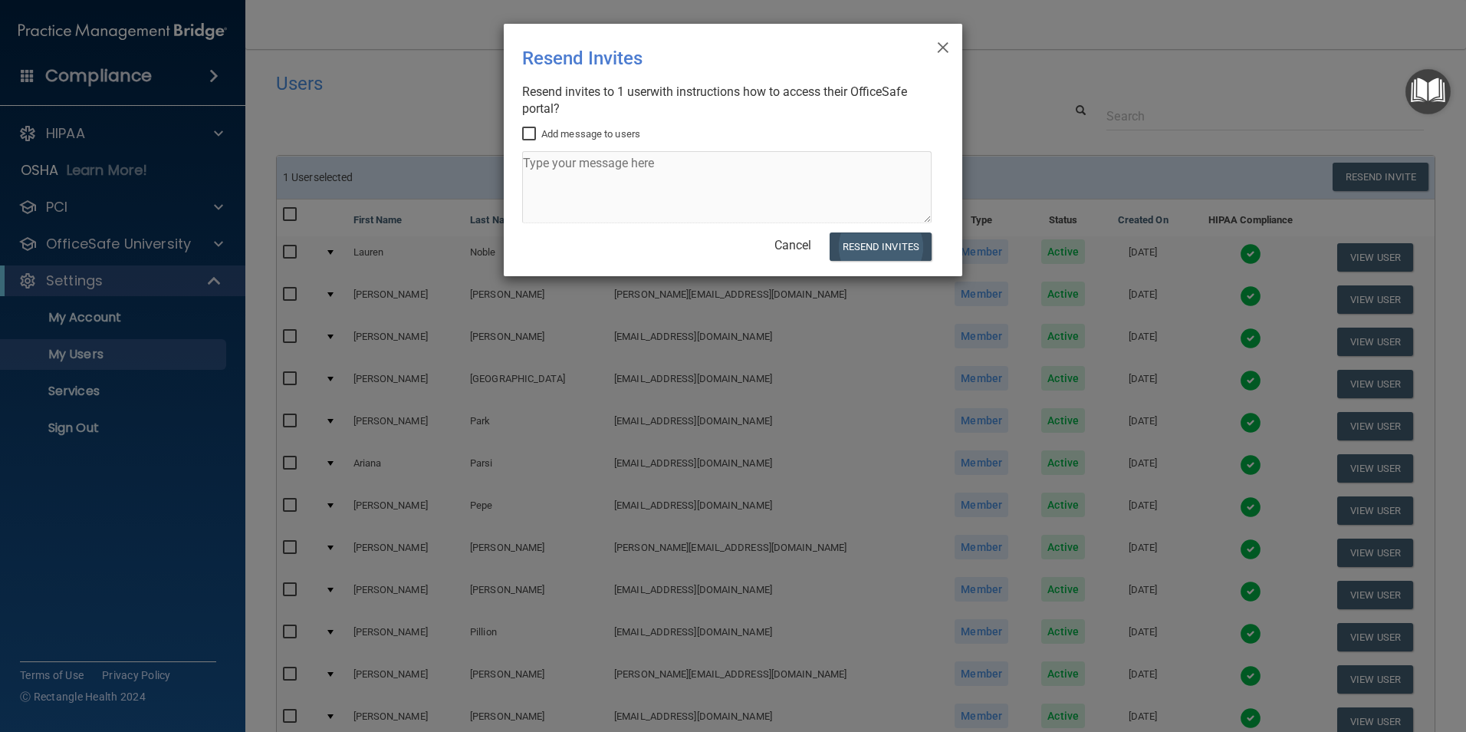
click at [904, 225] on div "Add message to users" at bounding box center [727, 177] width 410 height 104
click at [904, 243] on button "Resend Invites" at bounding box center [881, 246] width 102 height 28
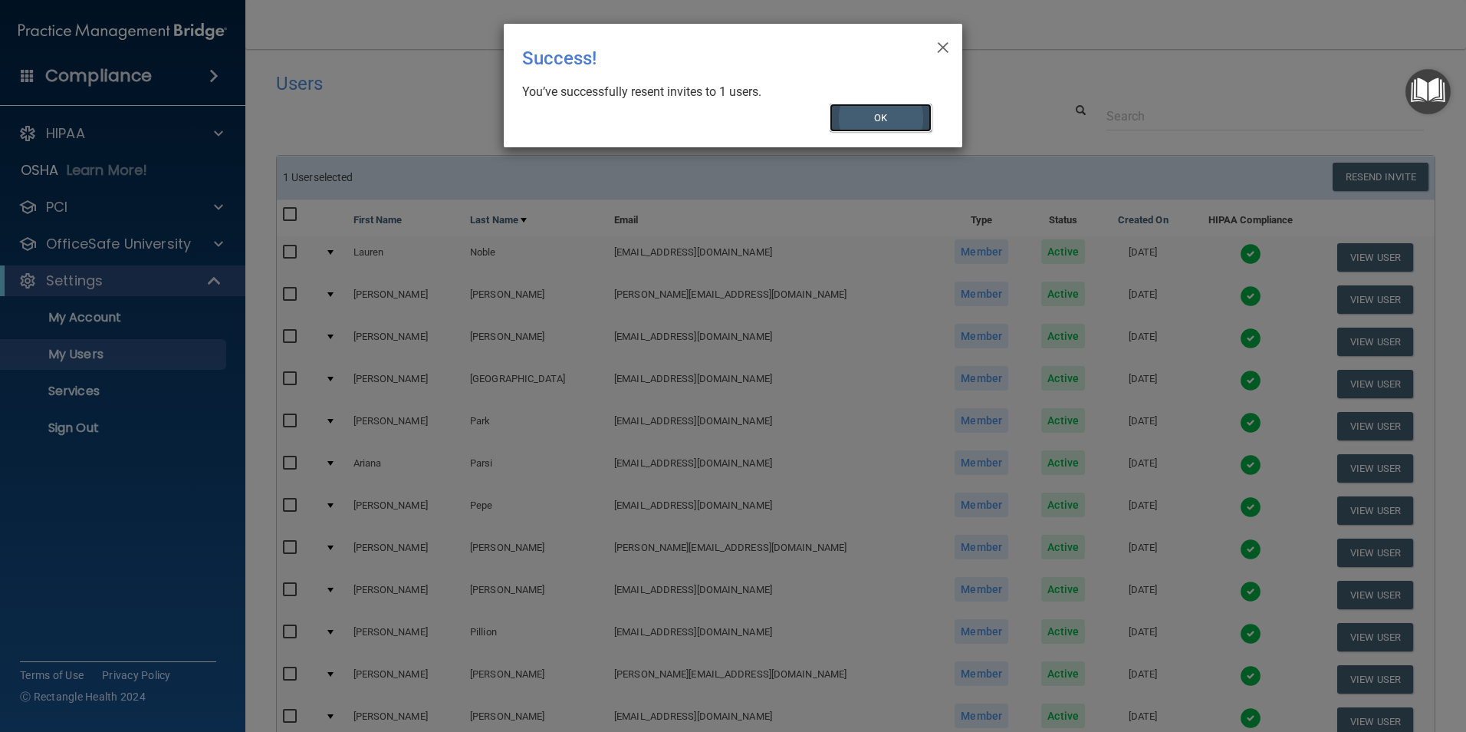
click at [923, 118] on button "OK" at bounding box center [881, 118] width 103 height 28
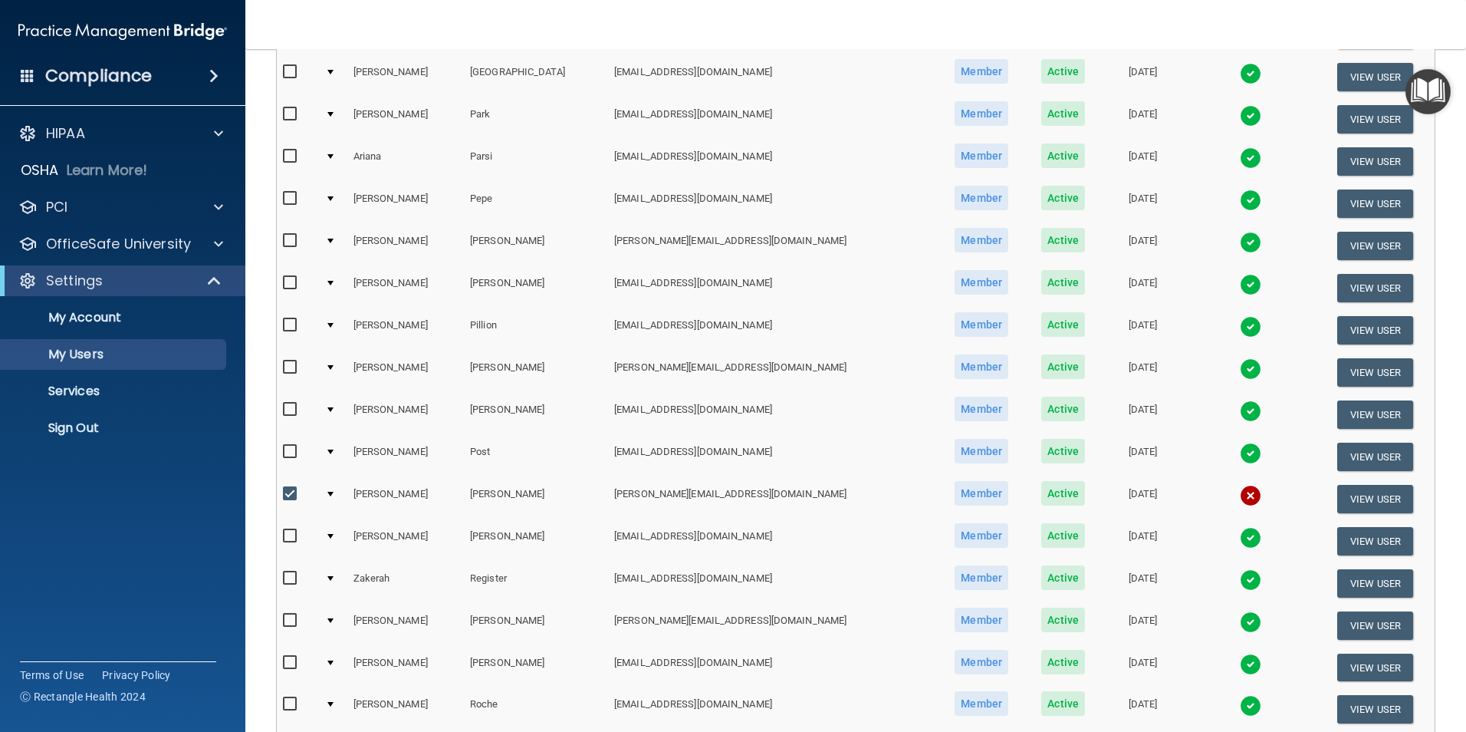
click at [291, 485] on label at bounding box center [292, 494] width 19 height 18
click at [291, 488] on input "checkbox" at bounding box center [292, 494] width 18 height 12
checkbox input "false"
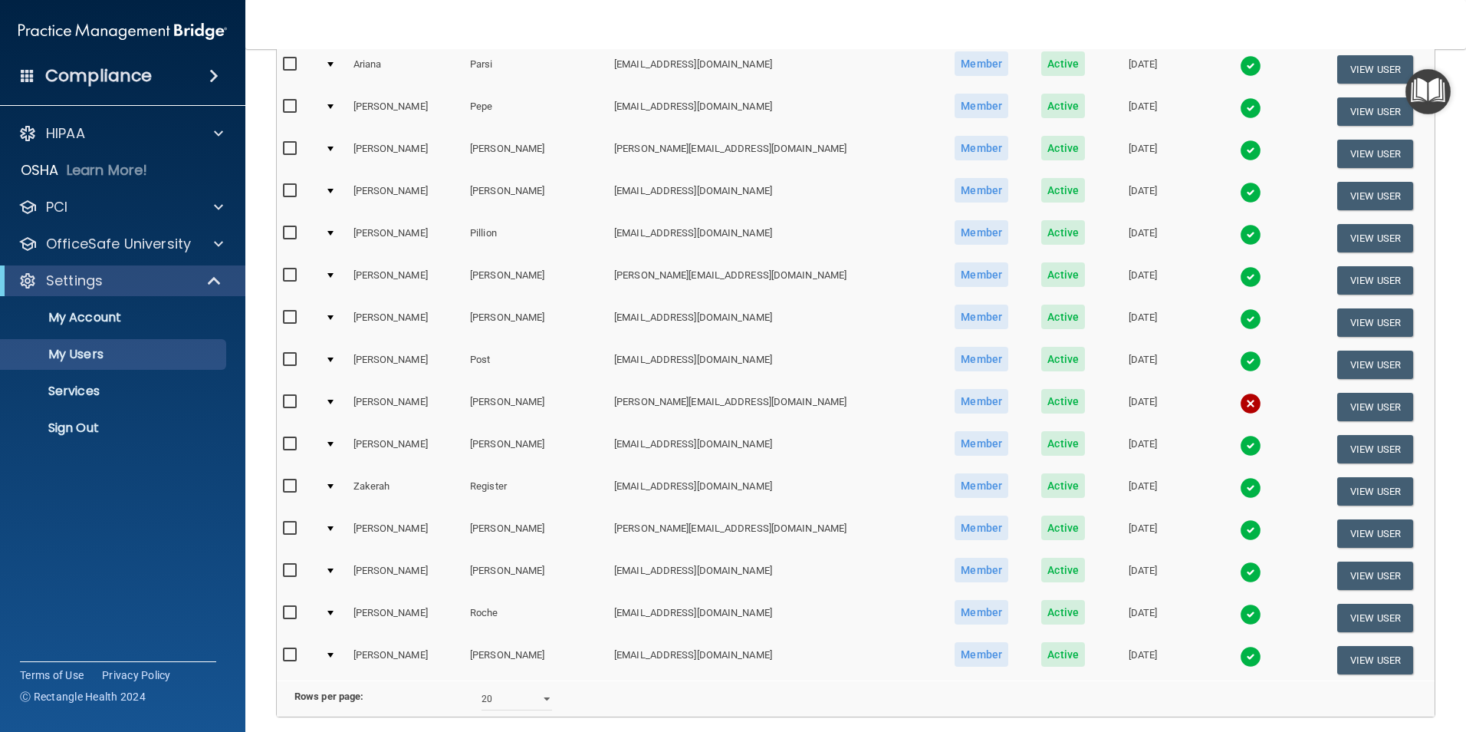
scroll to position [538, 0]
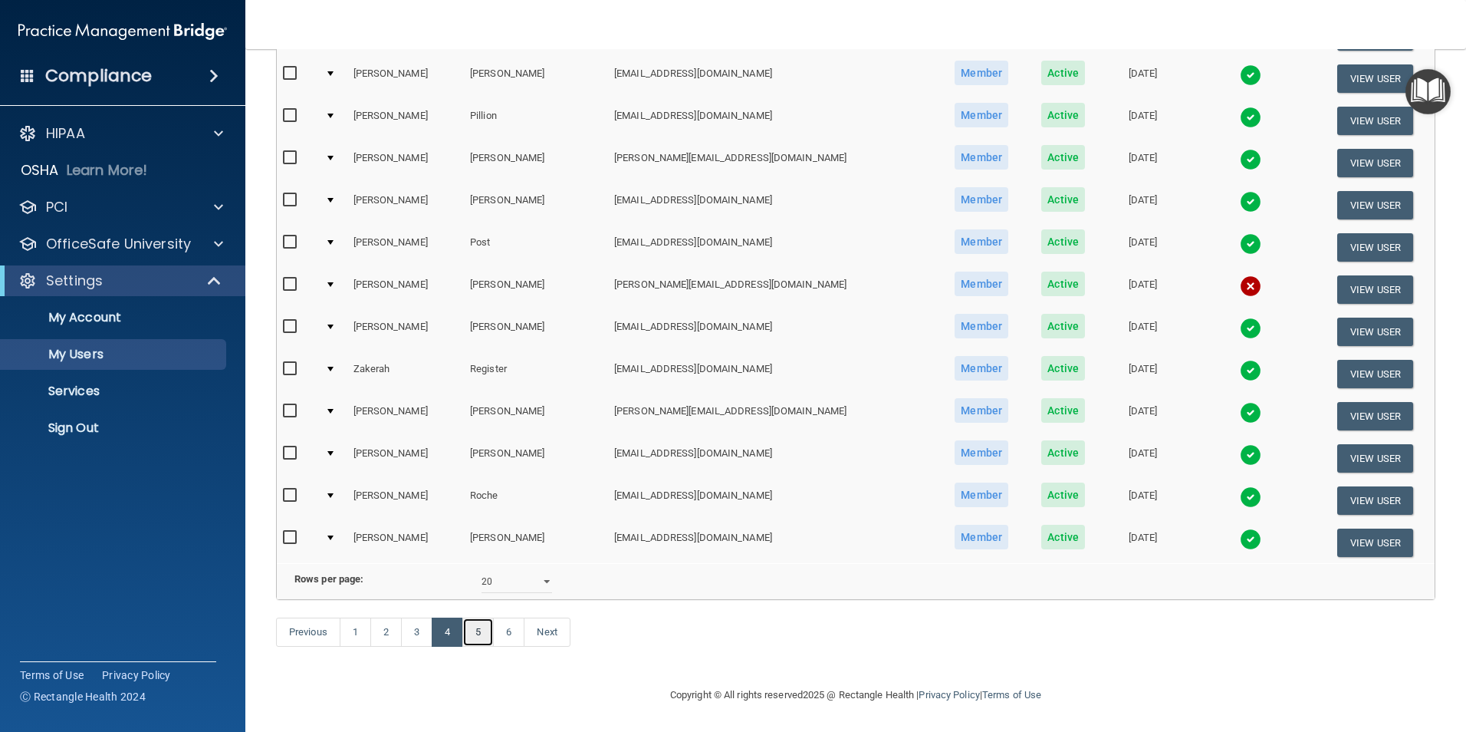
click at [469, 633] on link "5" at bounding box center [477, 631] width 31 height 29
select select "20"
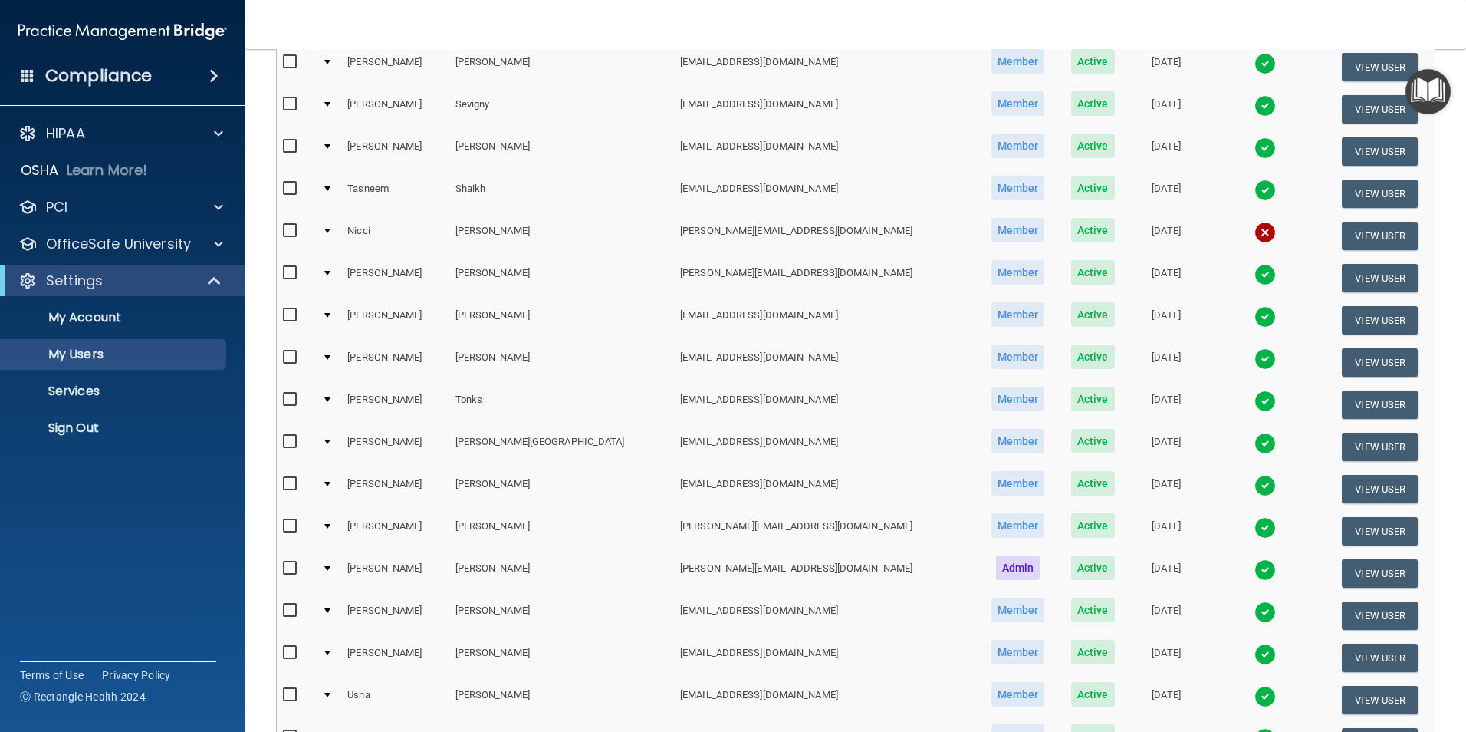
scroll to position [538, 0]
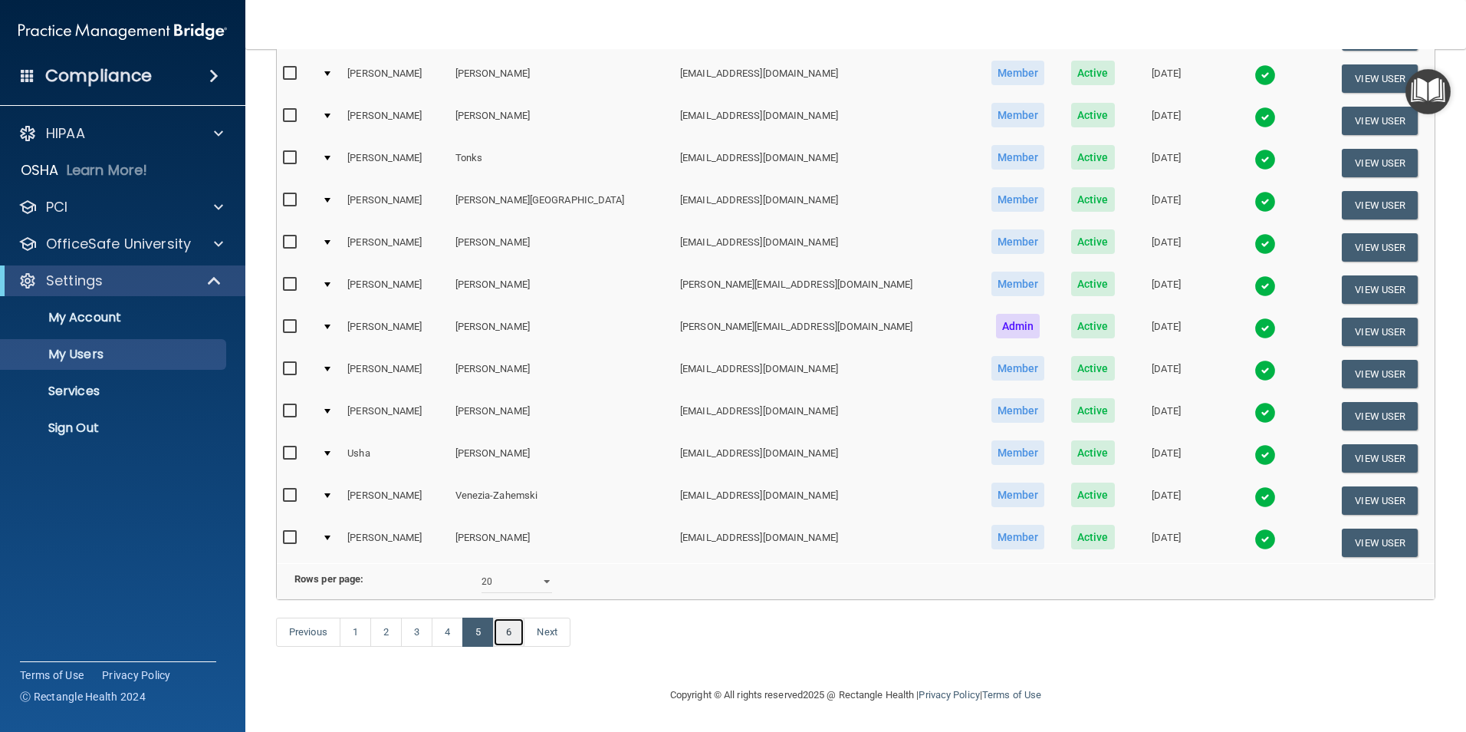
click at [517, 629] on link "6" at bounding box center [508, 631] width 31 height 29
select select "20"
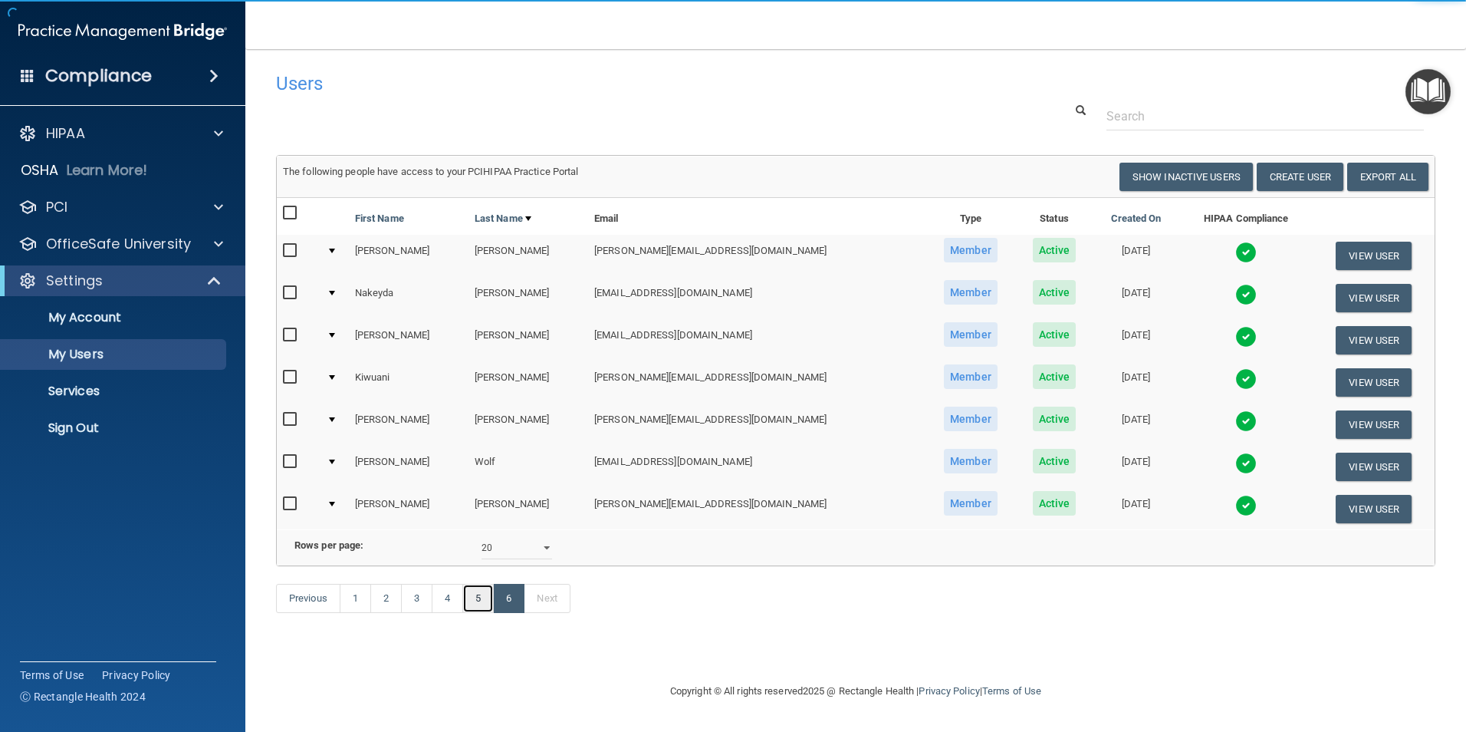
click at [473, 613] on link "5" at bounding box center [477, 598] width 31 height 29
select select "20"
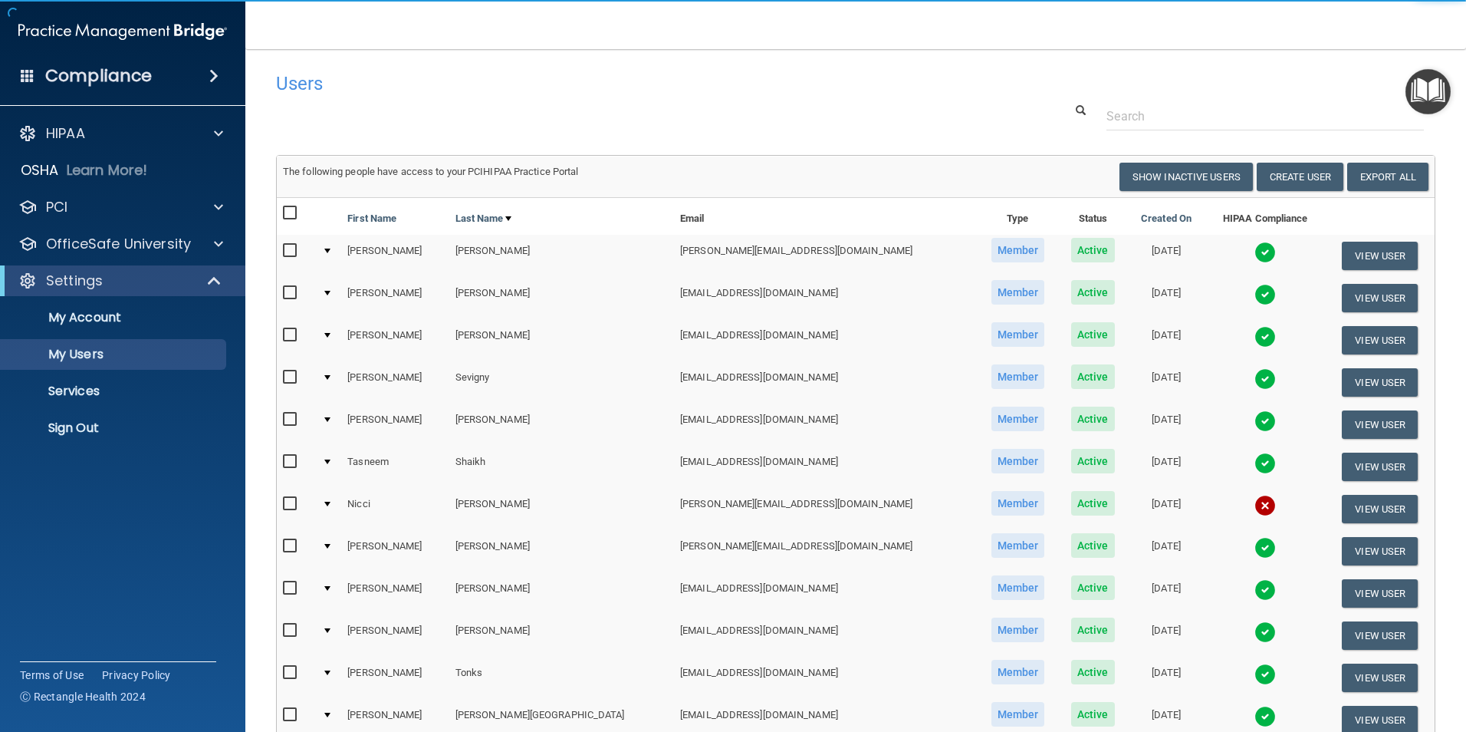
click at [281, 512] on td at bounding box center [296, 509] width 39 height 42
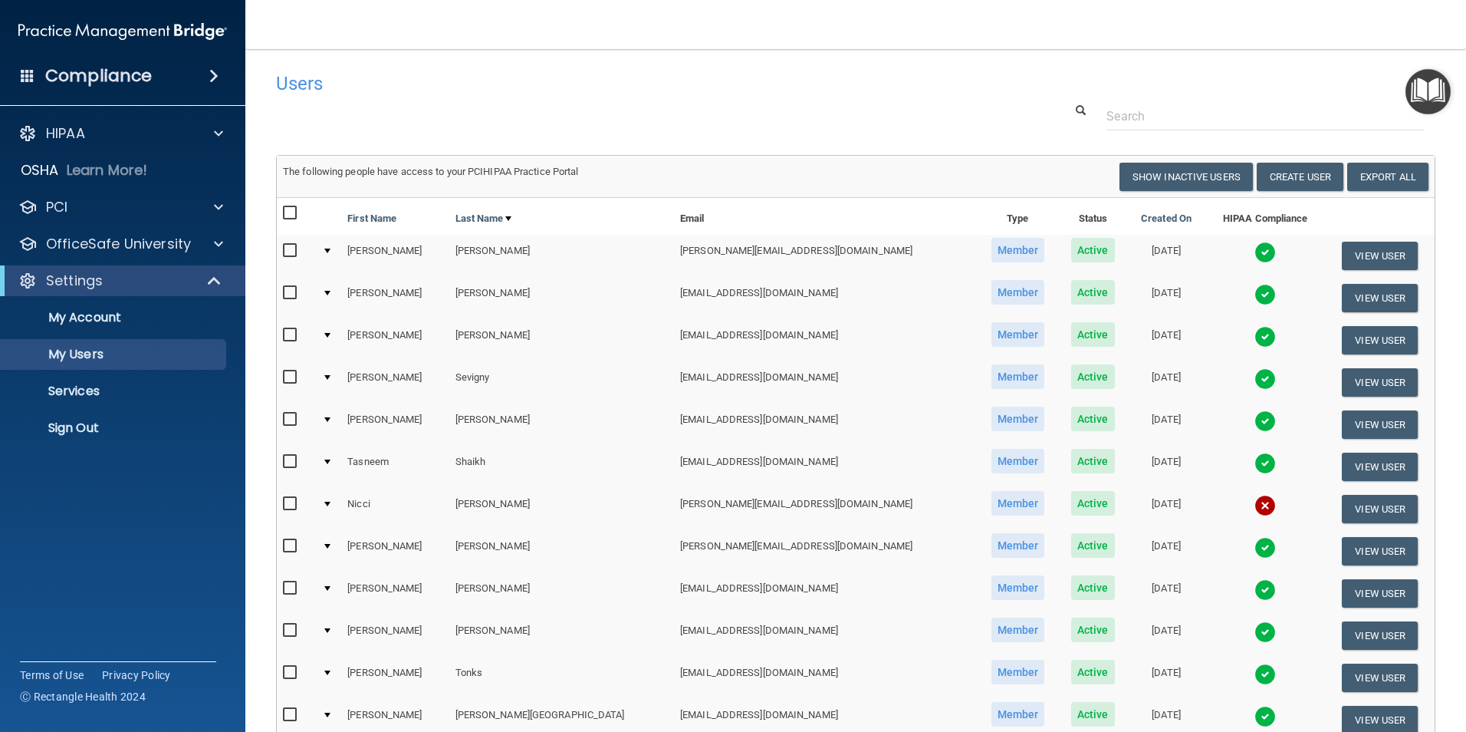
click at [294, 504] on input "checkbox" at bounding box center [292, 504] width 18 height 12
checkbox input "true"
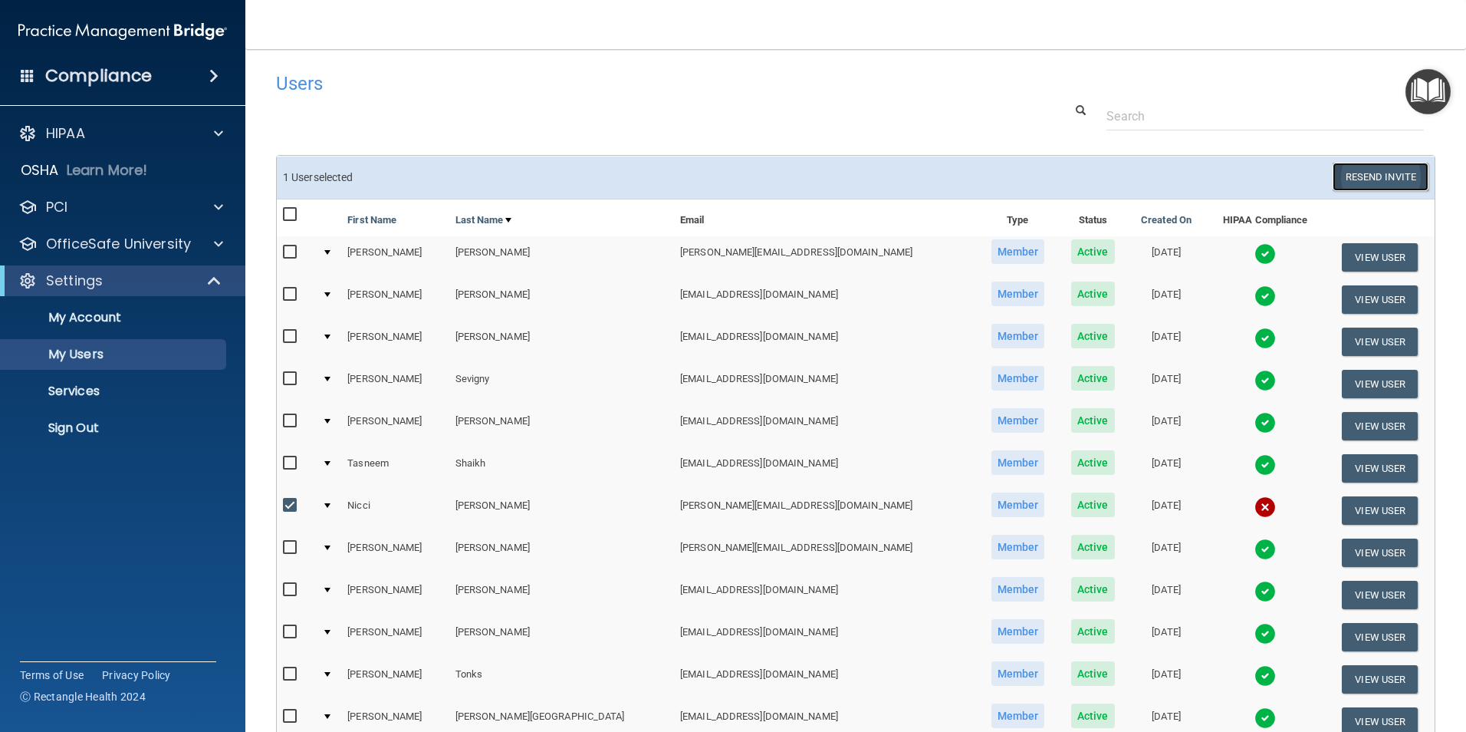
click at [1363, 179] on button "Resend Invite" at bounding box center [1381, 177] width 96 height 28
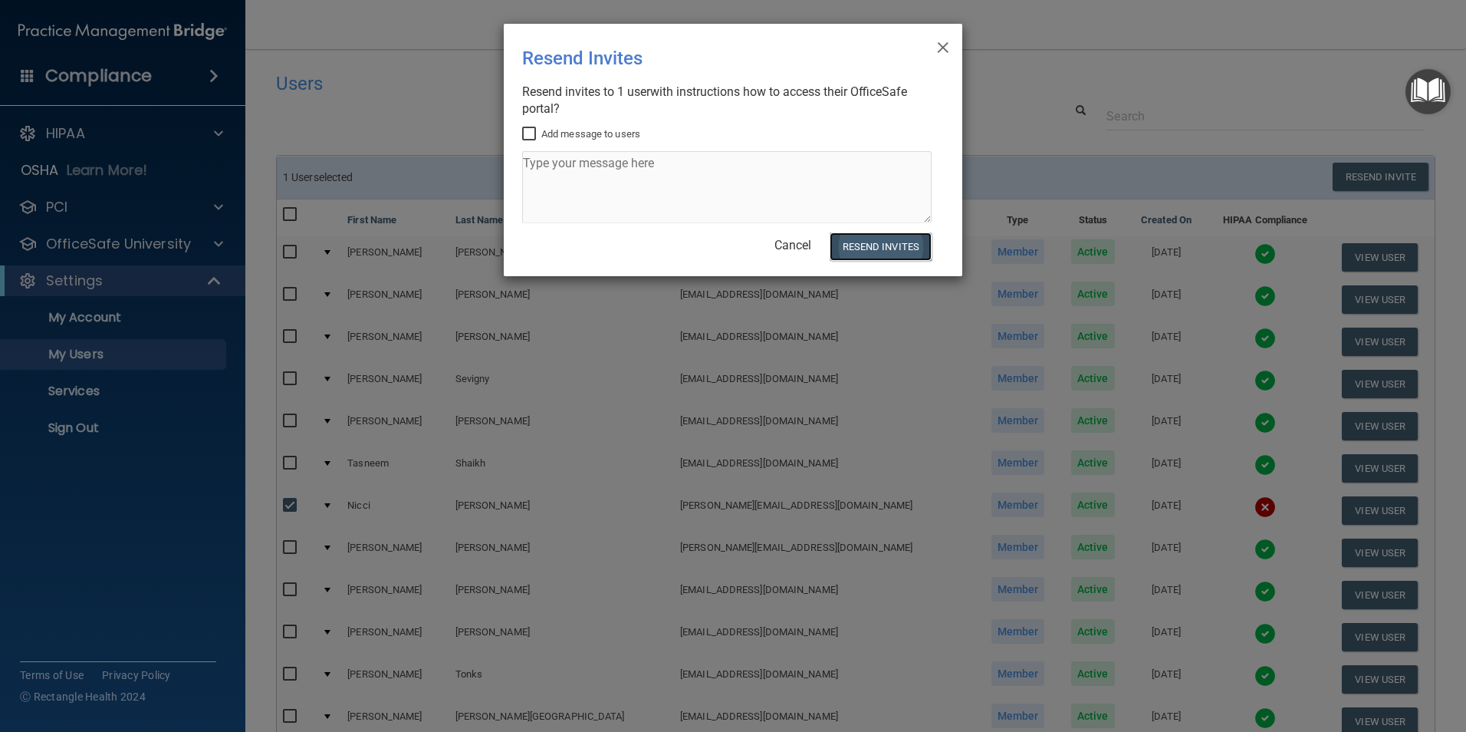
click at [899, 257] on button "Resend Invites" at bounding box center [881, 246] width 102 height 28
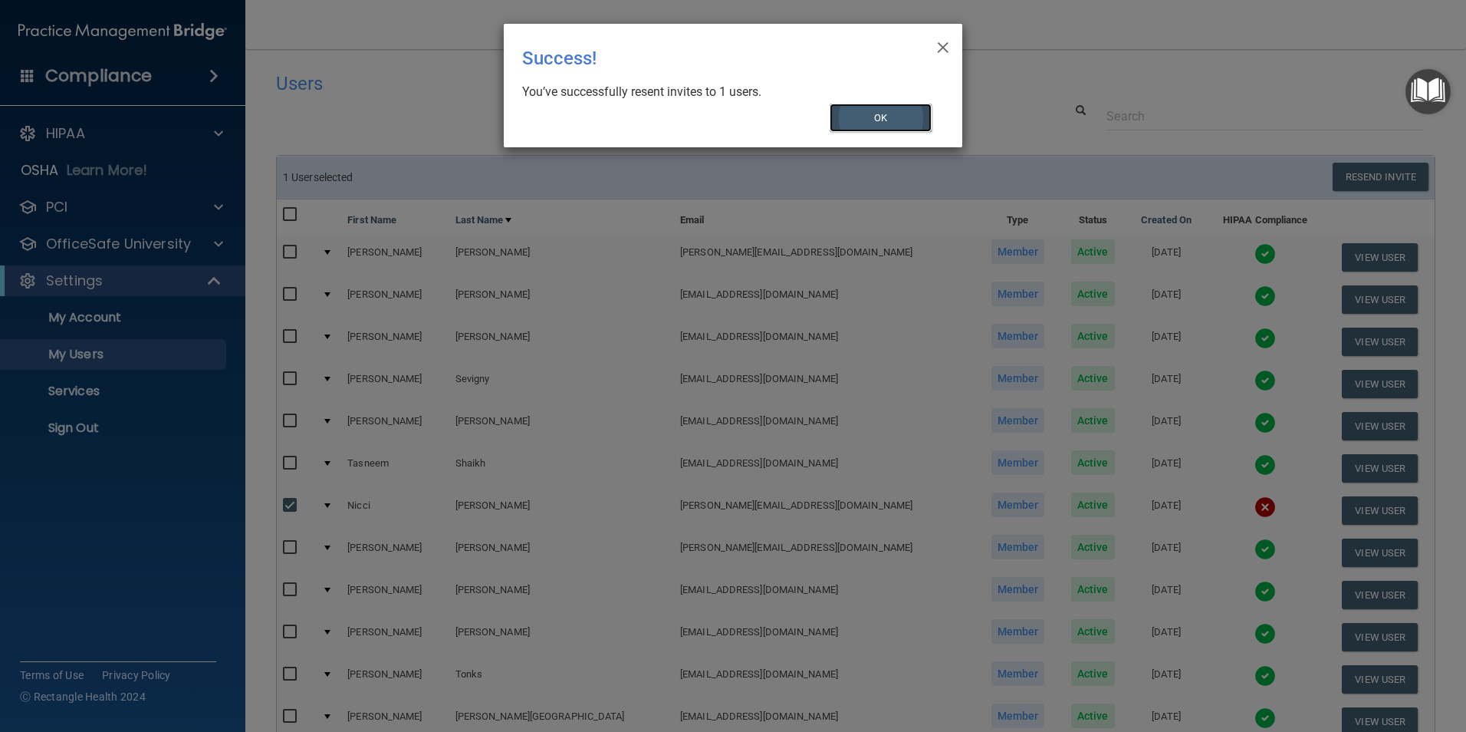
click at [900, 108] on button "OK" at bounding box center [881, 118] width 103 height 28
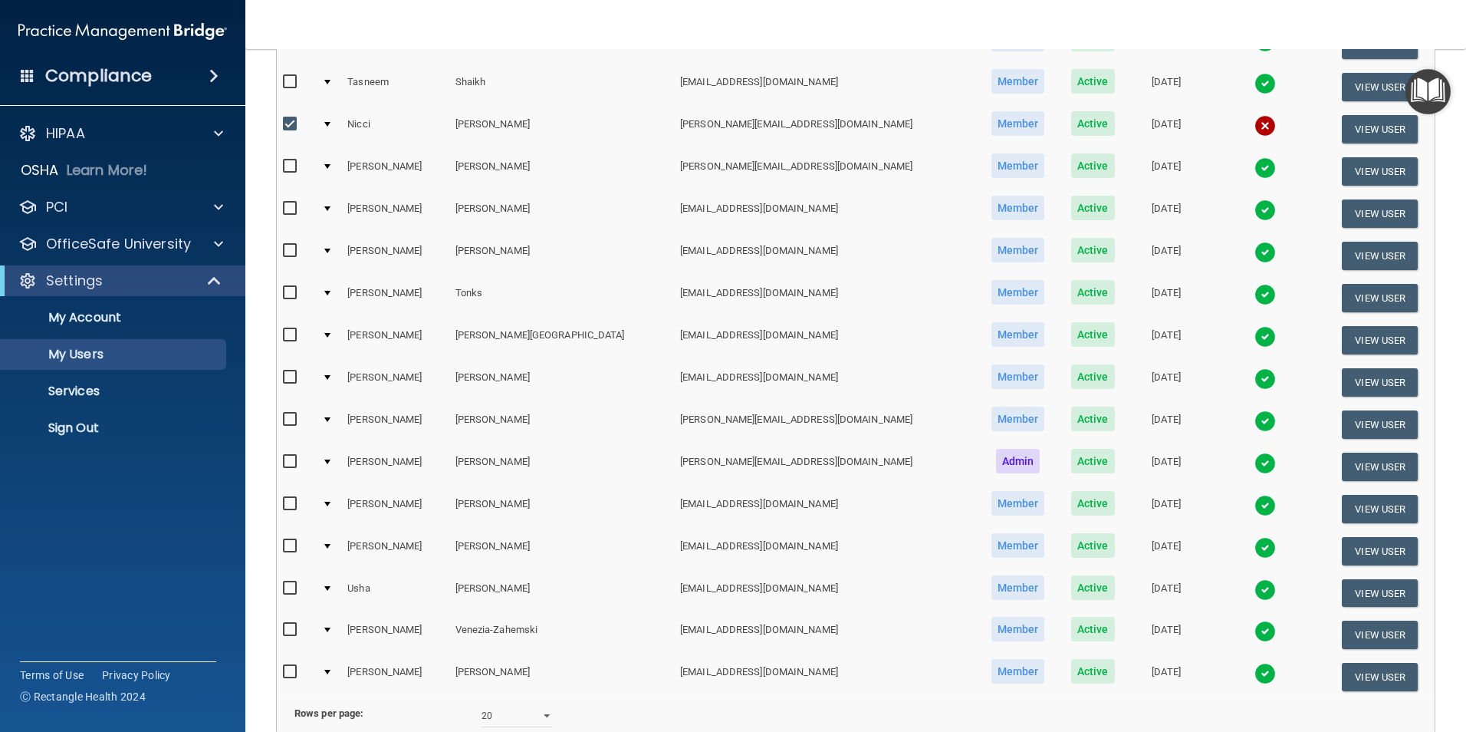
scroll to position [538, 0]
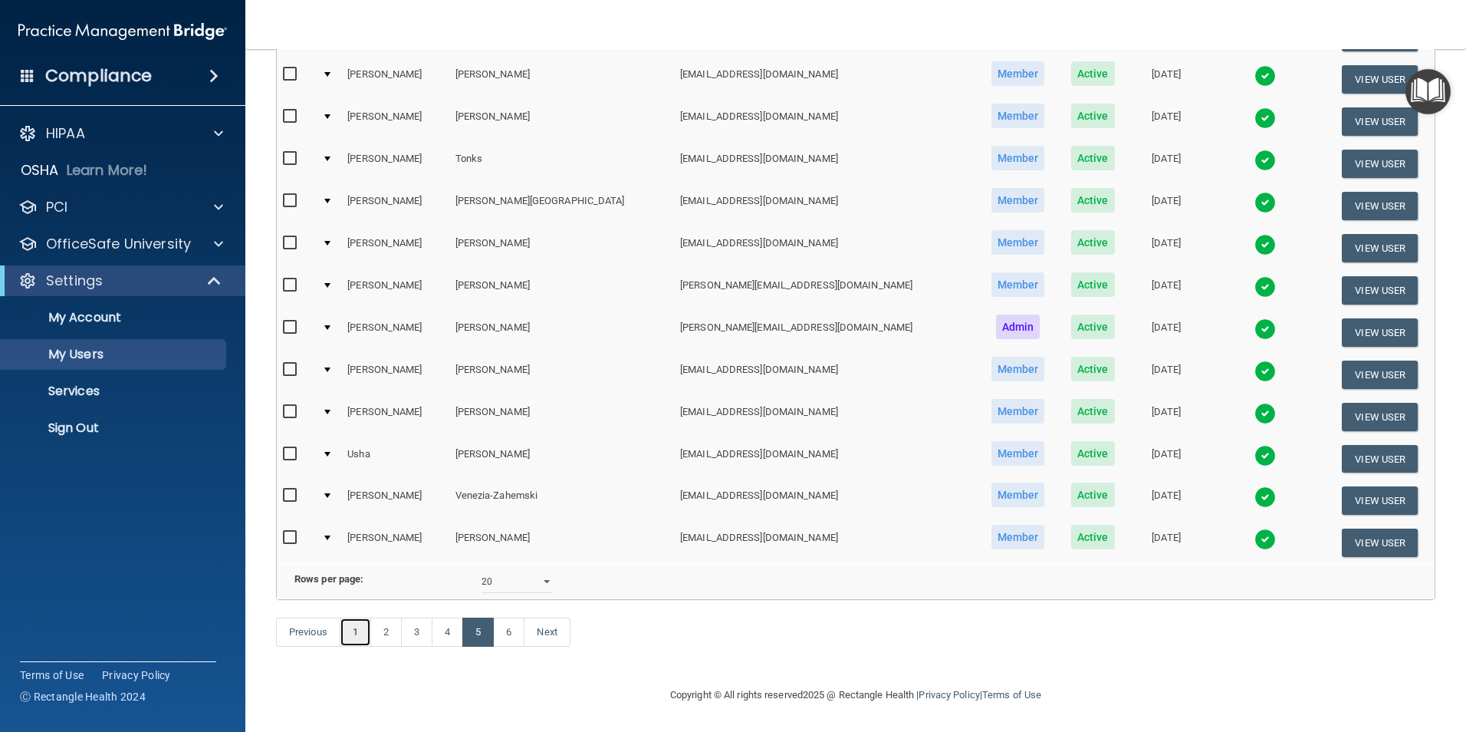
click at [356, 627] on link "1" at bounding box center [355, 631] width 31 height 29
select select "20"
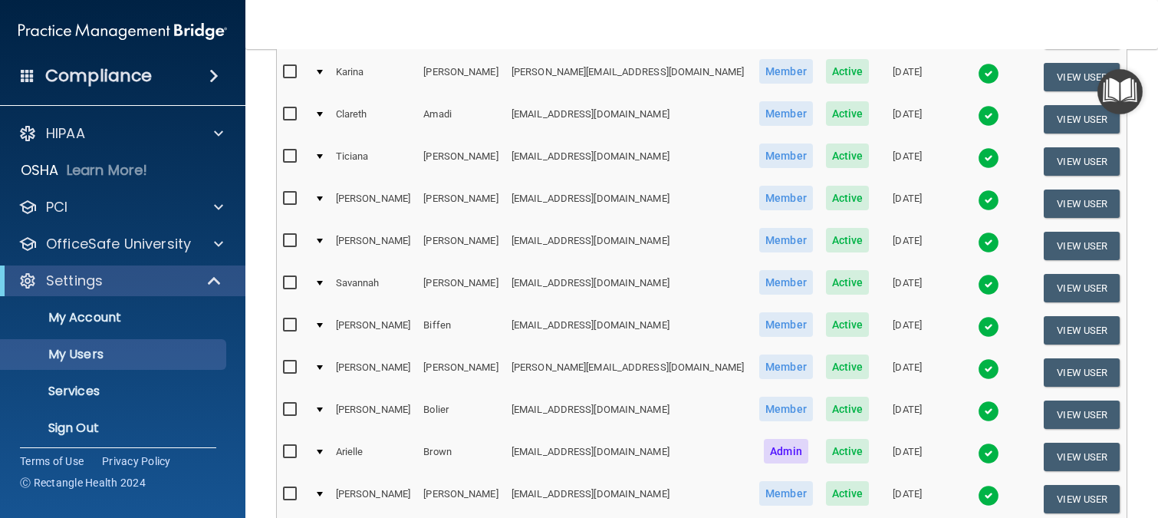
scroll to position [709, 0]
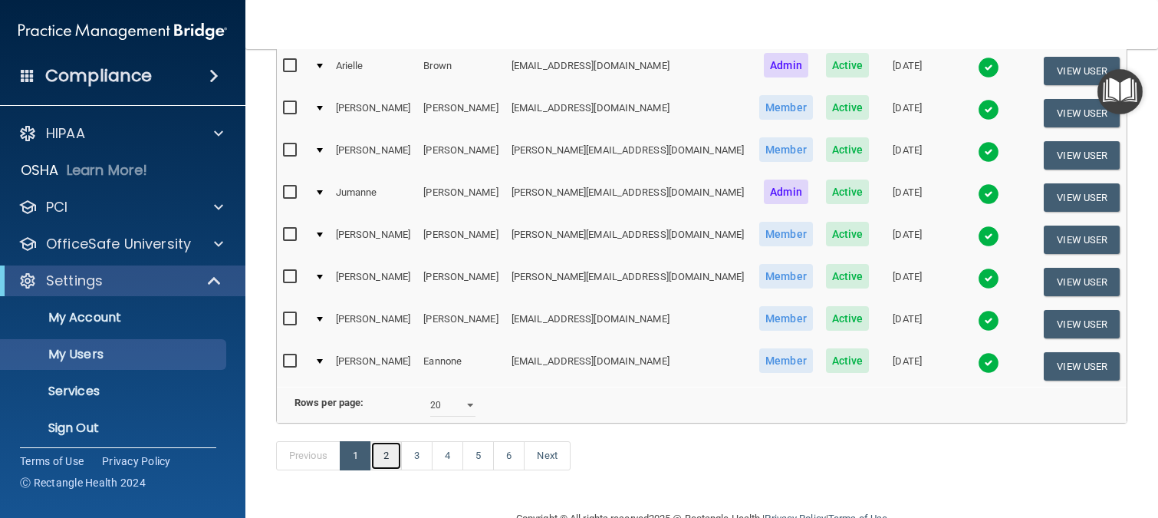
click at [390, 470] on link "2" at bounding box center [385, 455] width 31 height 29
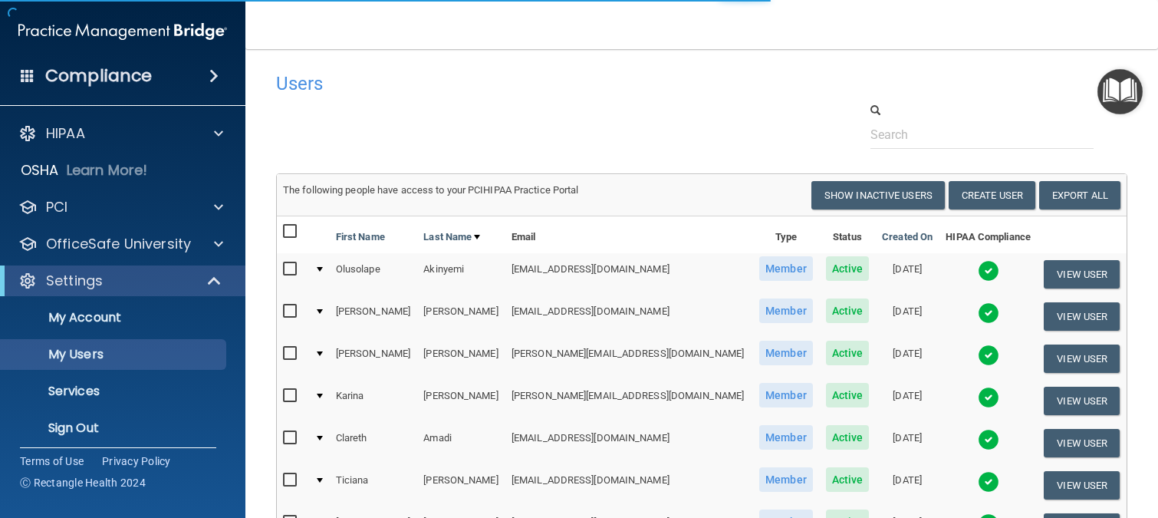
select select "20"
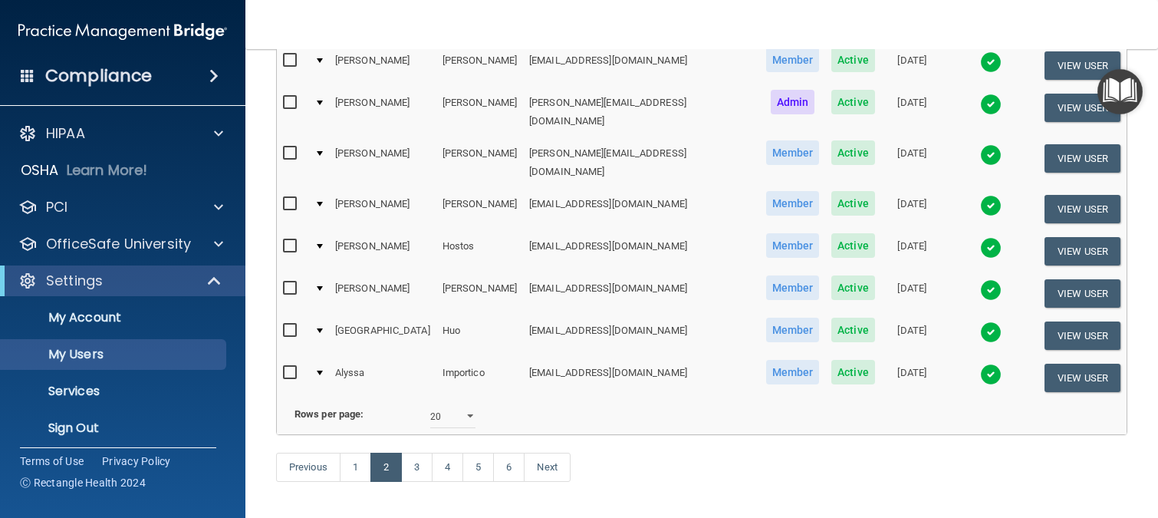
scroll to position [767, 0]
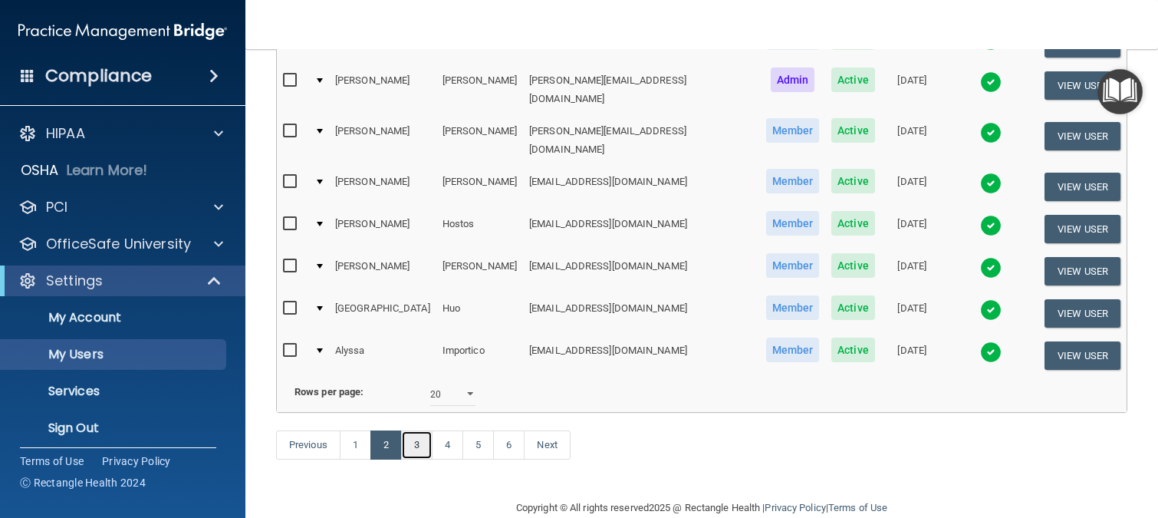
click at [416, 430] on link "3" at bounding box center [416, 444] width 31 height 29
select select "20"
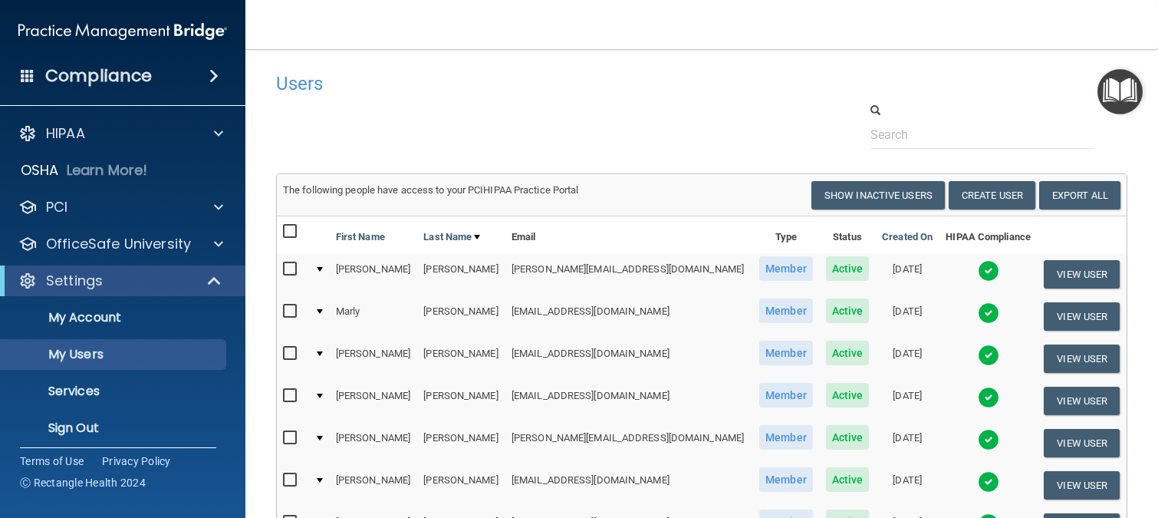
scroll to position [153, 0]
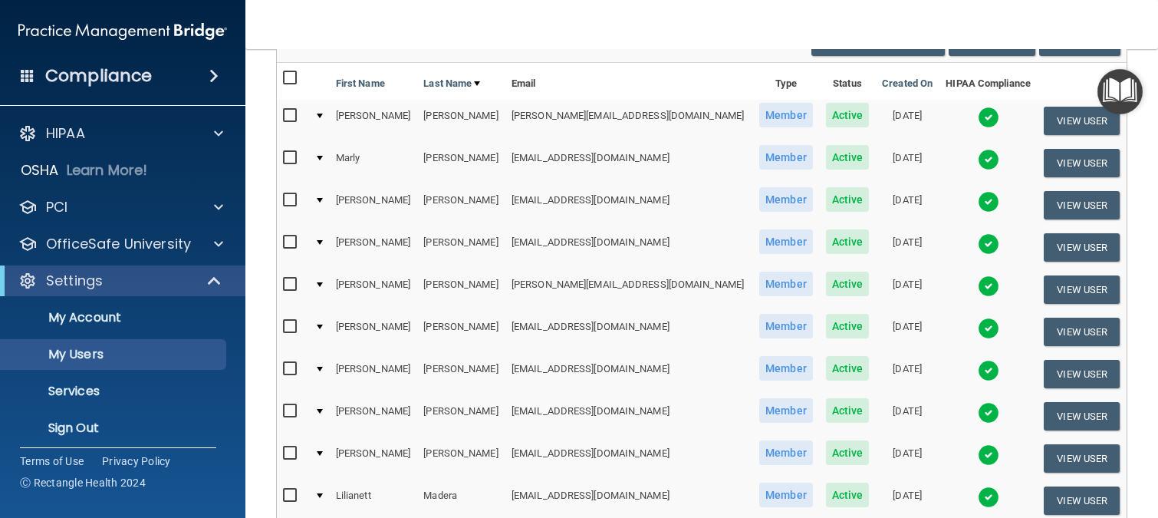
click at [323, 160] on div at bounding box center [320, 158] width 6 height 5
click at [320, 158] on td at bounding box center [318, 163] width 21 height 42
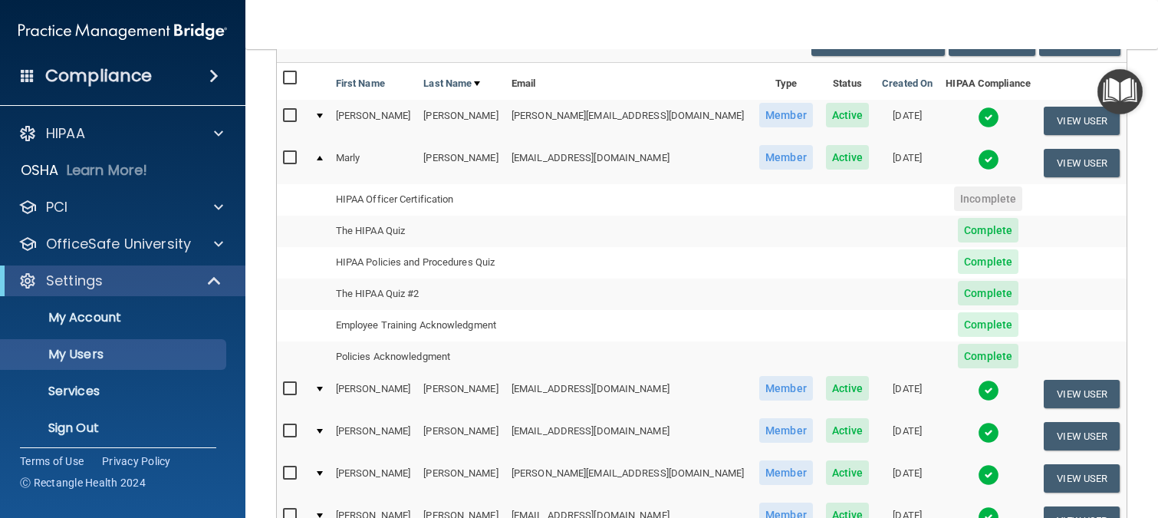
click at [323, 158] on div at bounding box center [320, 158] width 6 height 5
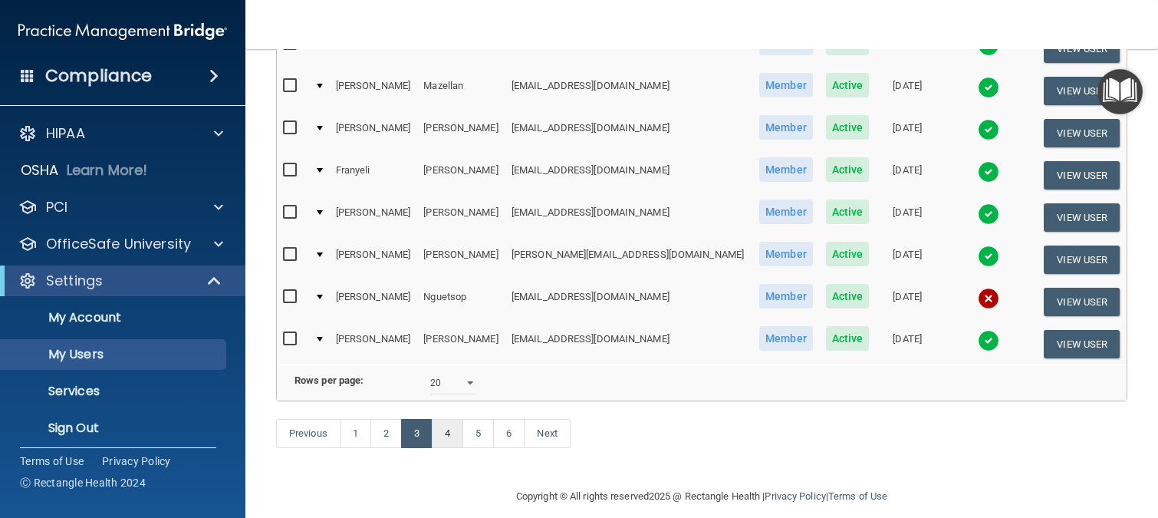
scroll to position [770, 0]
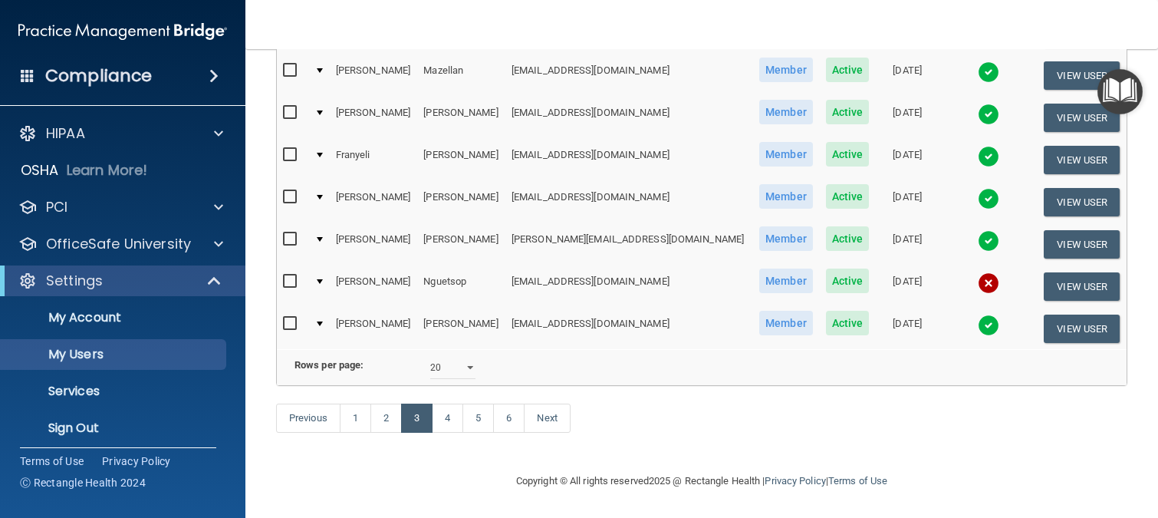
click at [322, 265] on td at bounding box center [318, 286] width 21 height 42
click at [323, 279] on div at bounding box center [320, 281] width 6 height 5
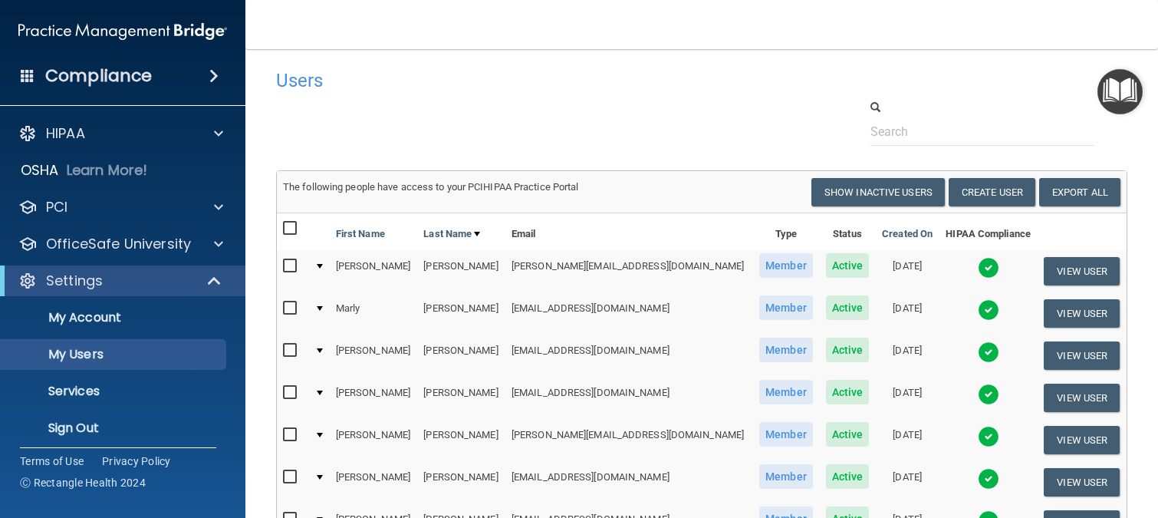
scroll to position [0, 0]
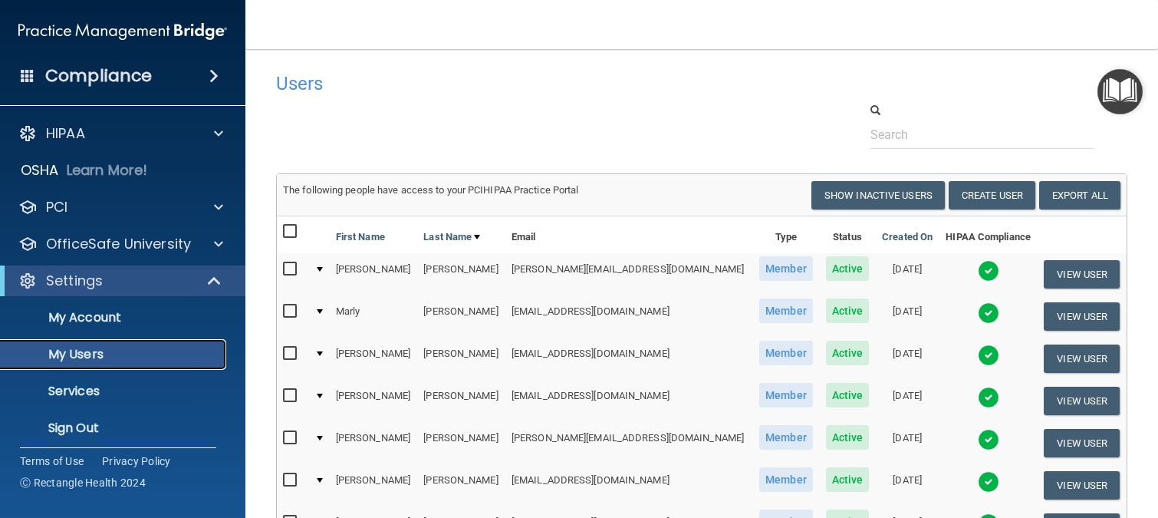
click at [119, 350] on p "My Users" at bounding box center [114, 354] width 209 height 15
select select "20"
